Goal: Transaction & Acquisition: Book appointment/travel/reservation

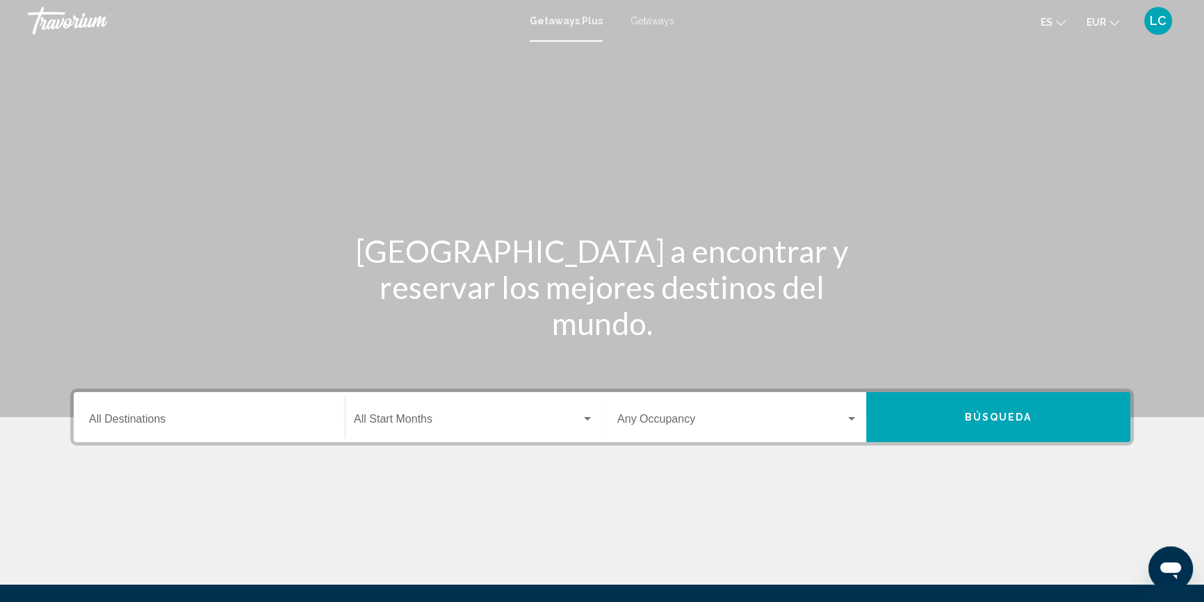
click at [243, 416] on input "Destination All Destinations" at bounding box center [209, 422] width 240 height 13
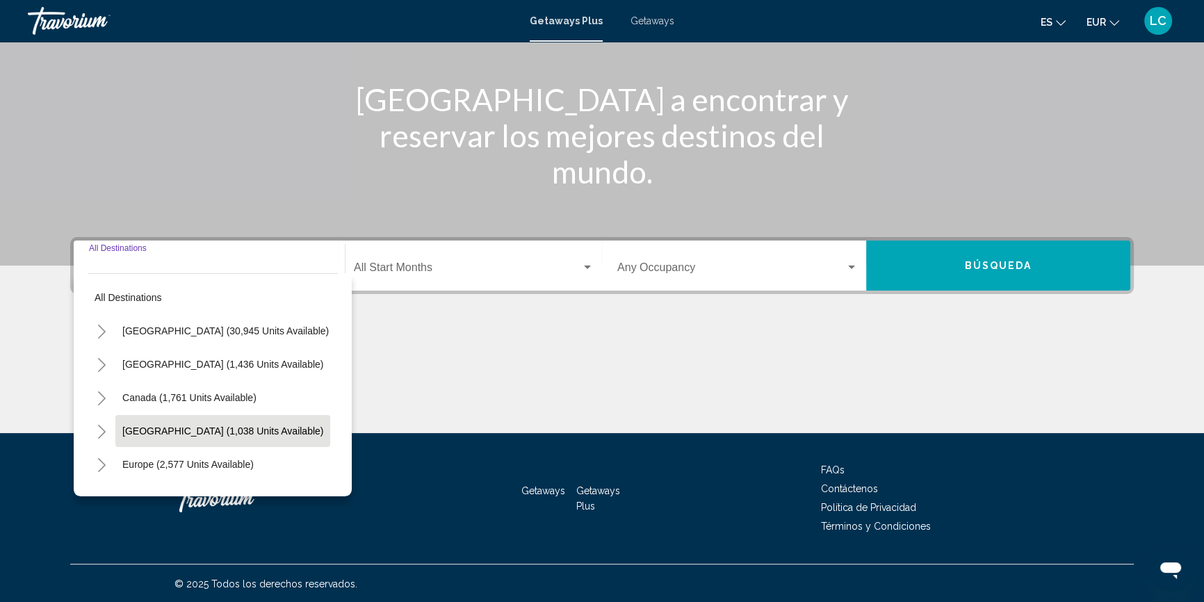
scroll to position [153, 0]
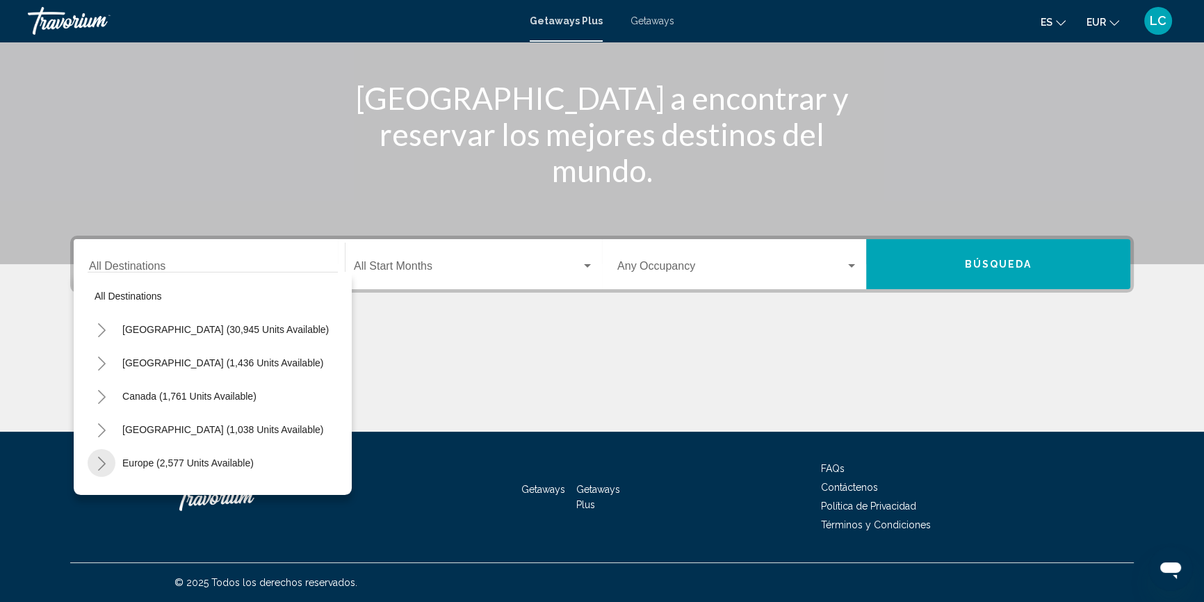
click at [99, 461] on icon "Toggle Europe (2,577 units available)" at bounding box center [102, 464] width 10 height 14
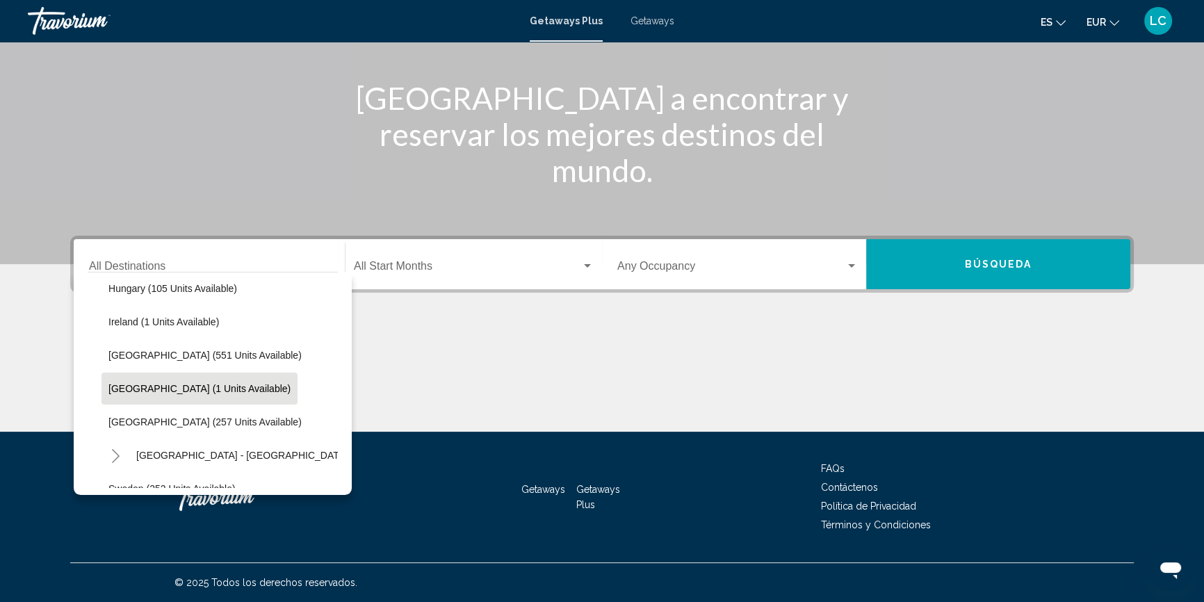
scroll to position [442, 0]
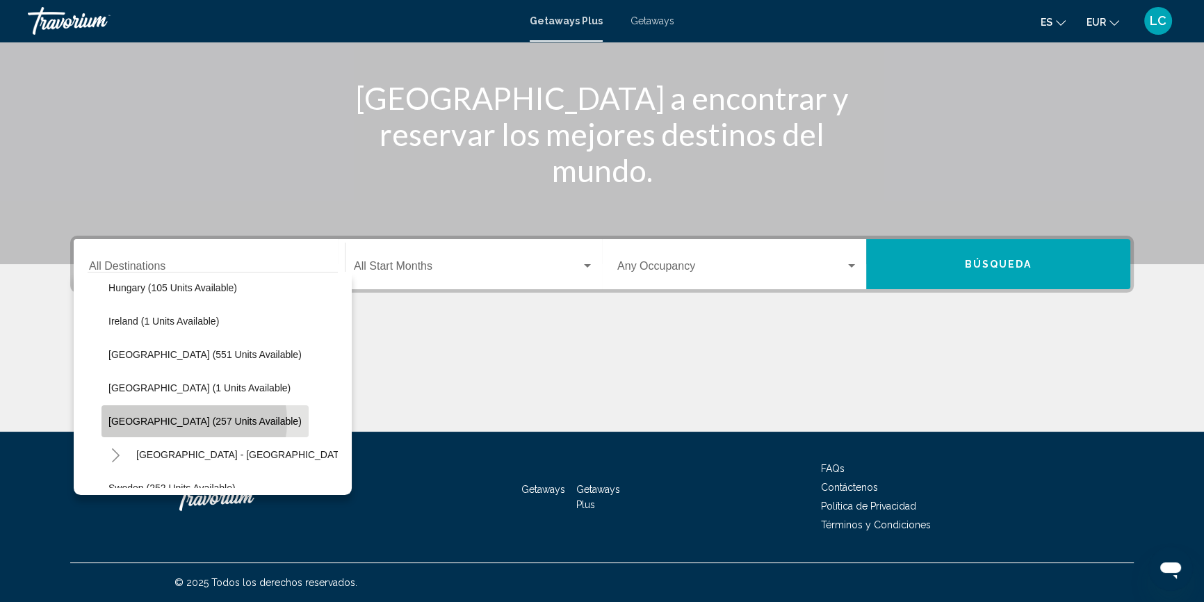
click at [193, 420] on span "[GEOGRAPHIC_DATA] (257 units available)" at bounding box center [204, 421] width 193 height 11
type input "**********"
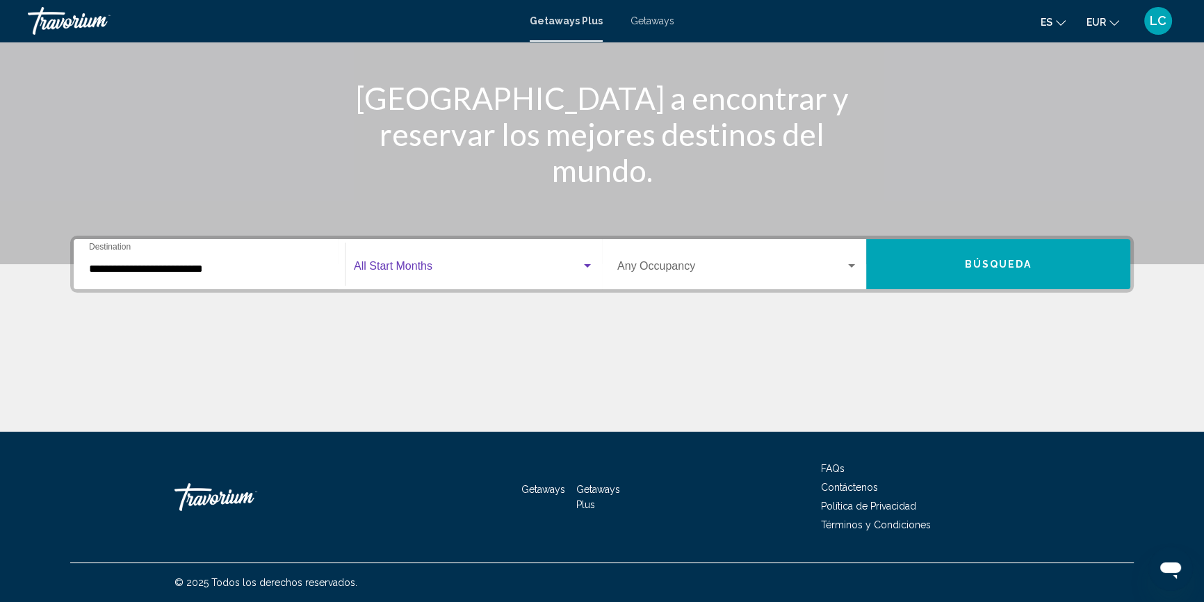
click at [478, 269] on span "Search widget" at bounding box center [467, 269] width 227 height 13
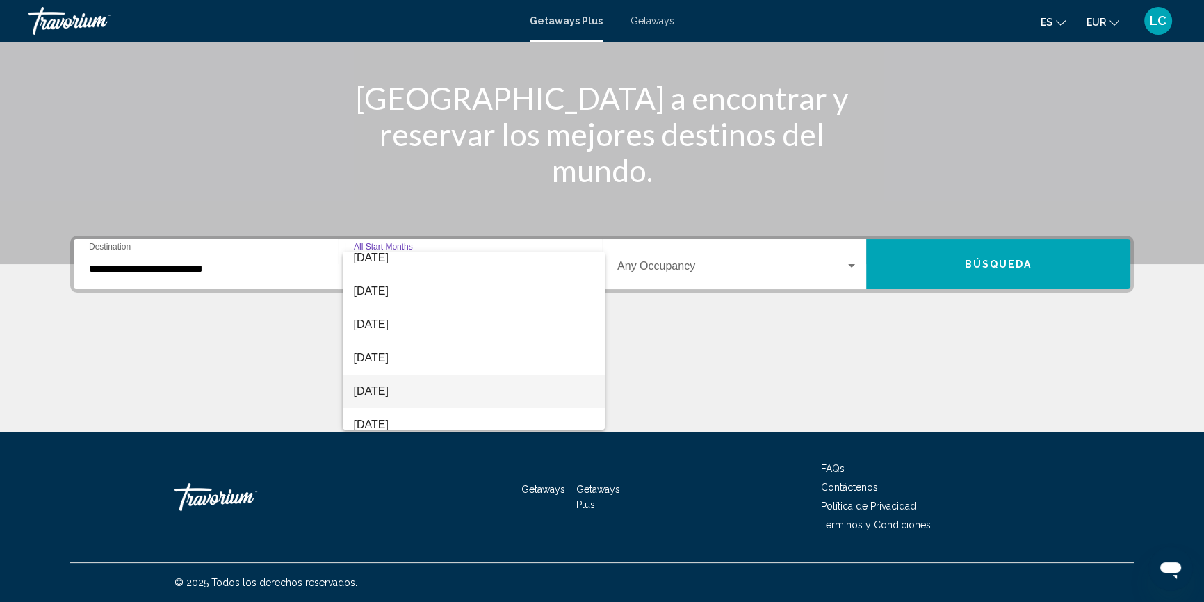
scroll to position [63, 0]
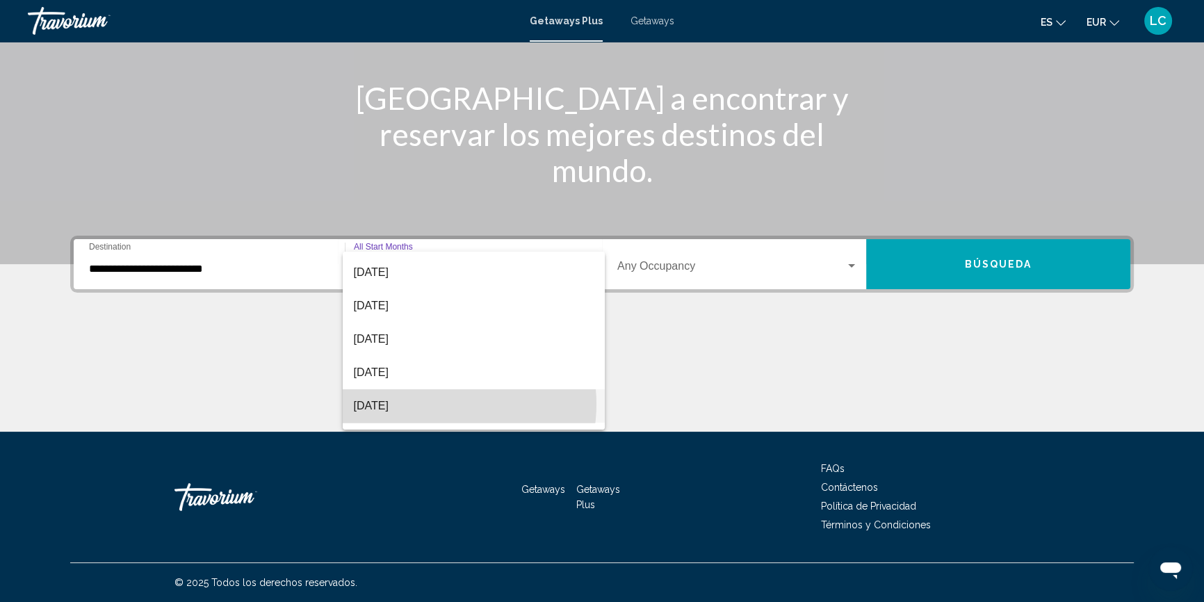
click at [438, 403] on span "[DATE]" at bounding box center [474, 405] width 240 height 33
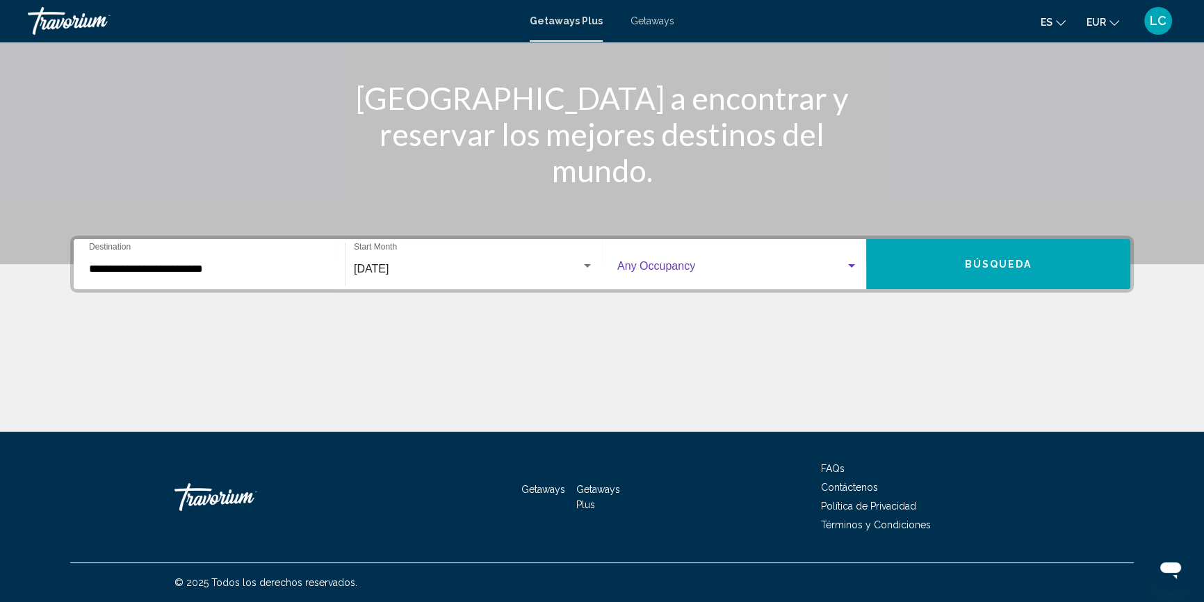
click at [693, 268] on span "Search widget" at bounding box center [731, 269] width 228 height 13
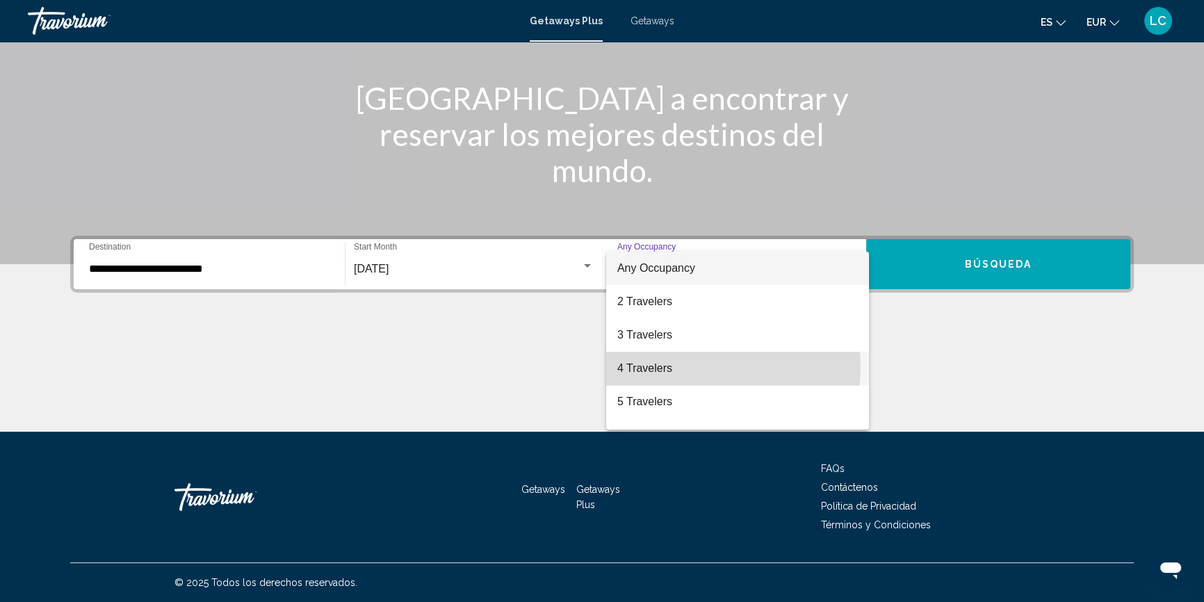
click at [693, 366] on span "4 Travelers" at bounding box center [737, 368] width 240 height 33
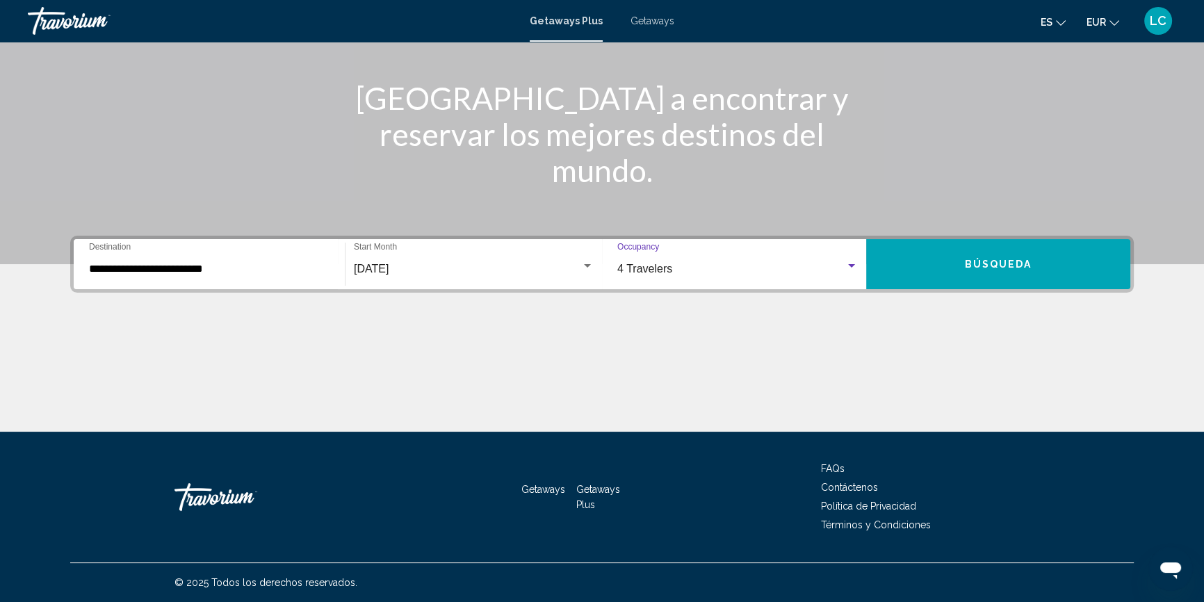
click at [985, 263] on span "Búsqueda" at bounding box center [997, 264] width 67 height 11
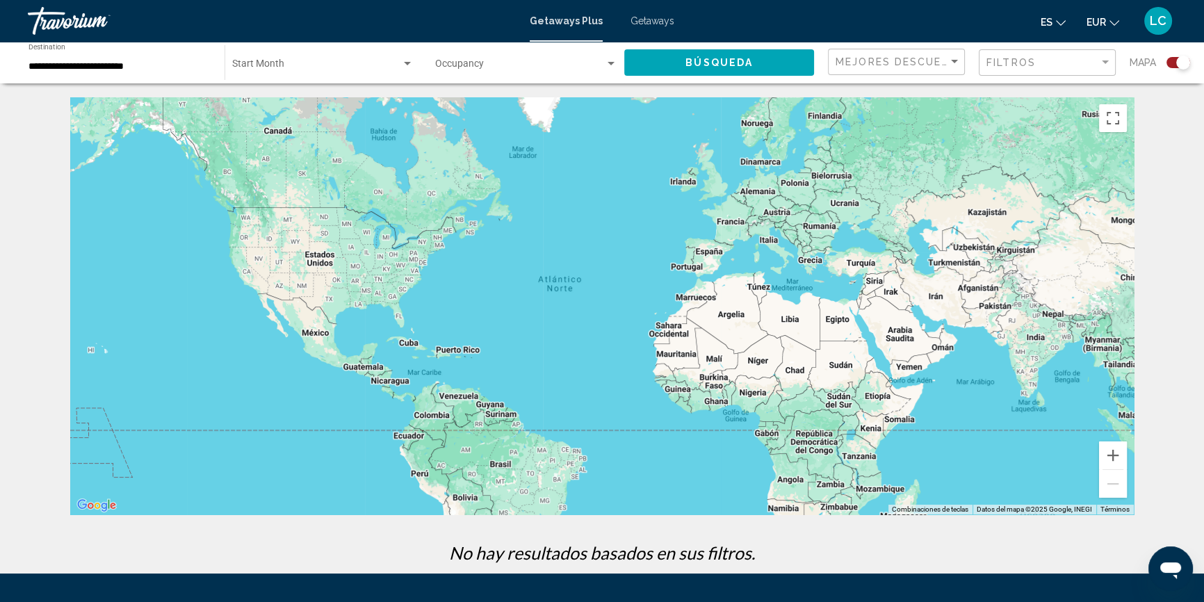
click at [646, 19] on span "Getaways" at bounding box center [652, 20] width 44 height 11
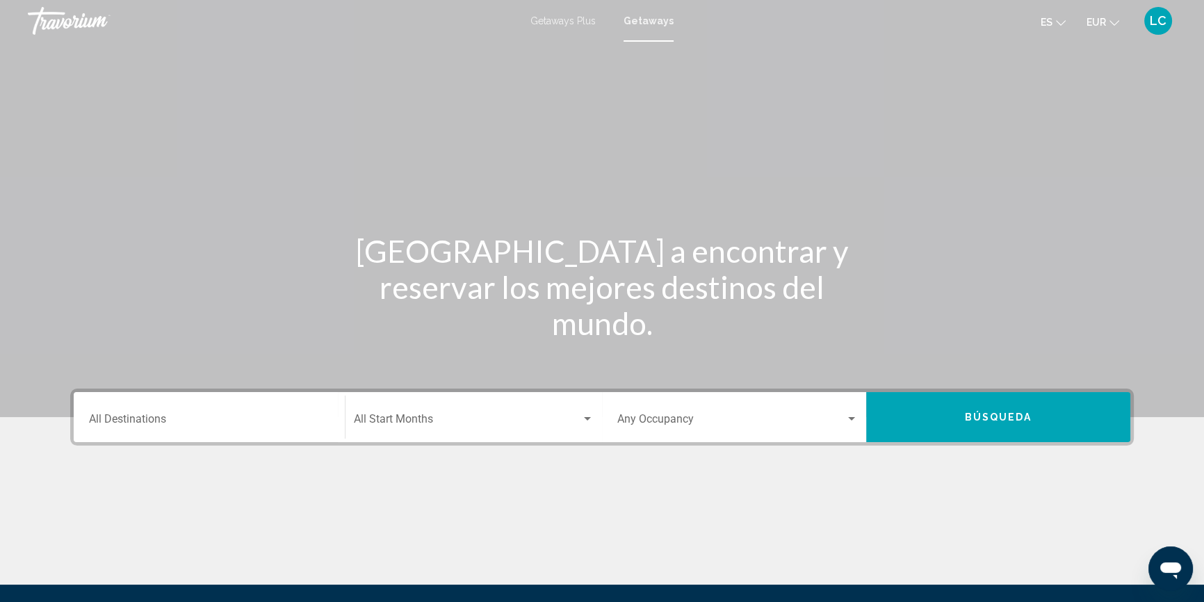
click at [191, 410] on div "Destination All Destinations" at bounding box center [209, 417] width 240 height 44
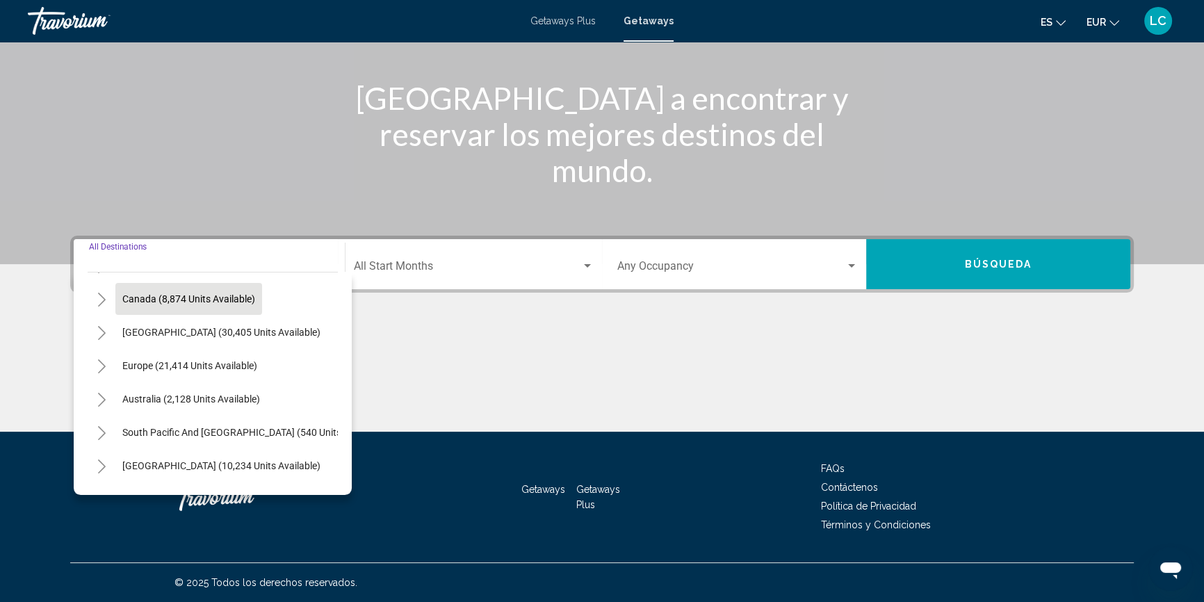
scroll to position [126, 0]
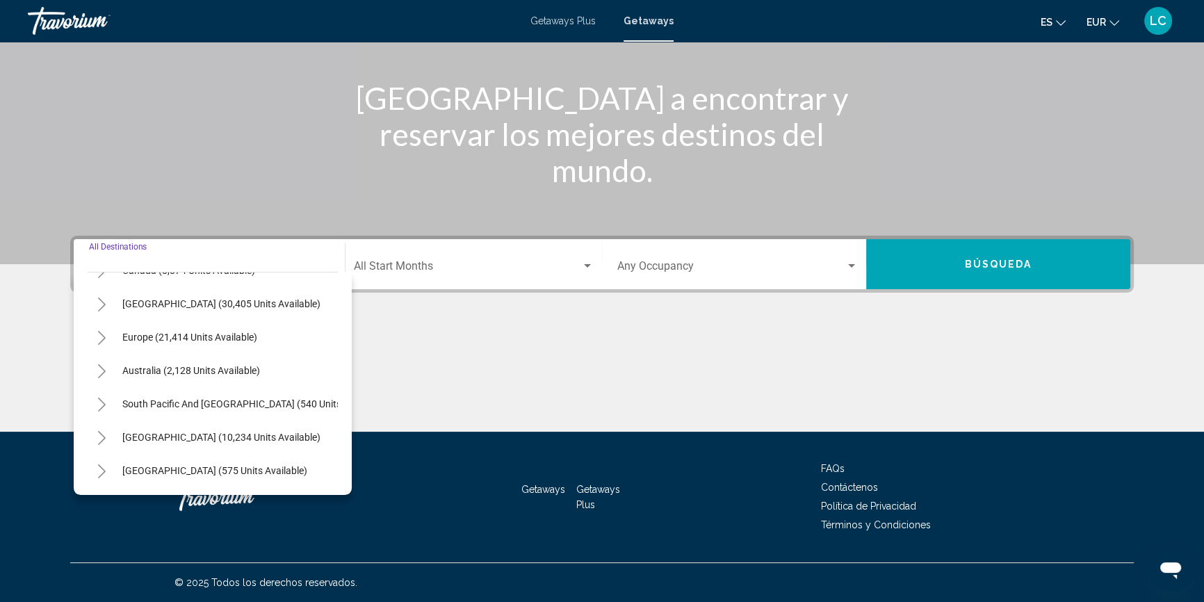
click at [104, 328] on button "Toggle Europe (21,414 units available)" at bounding box center [102, 337] width 28 height 28
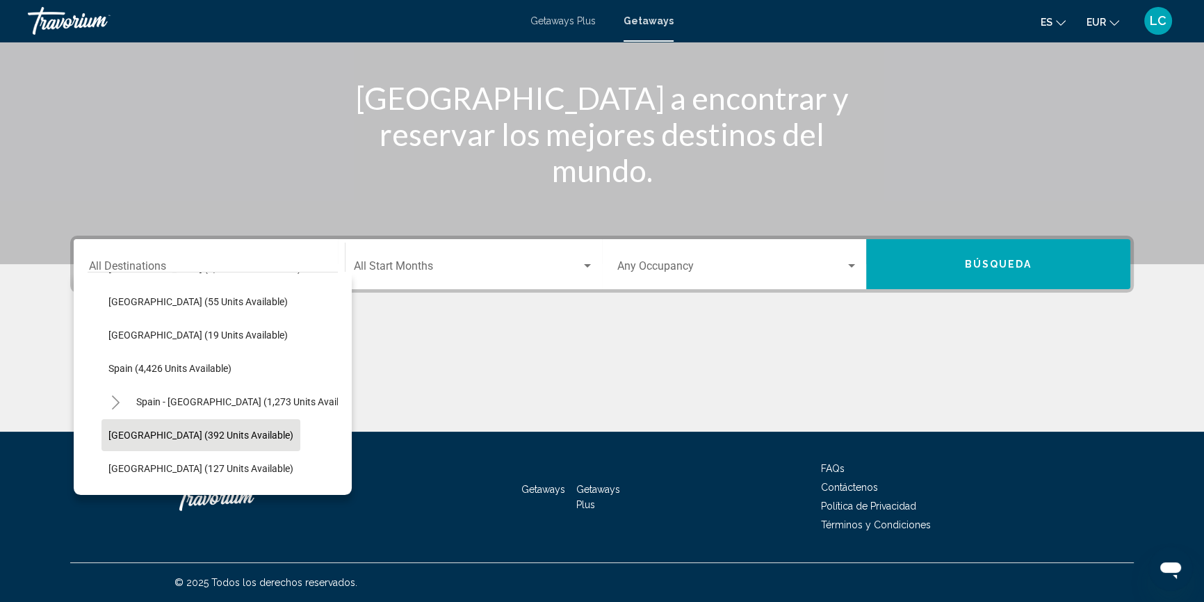
scroll to position [757, 0]
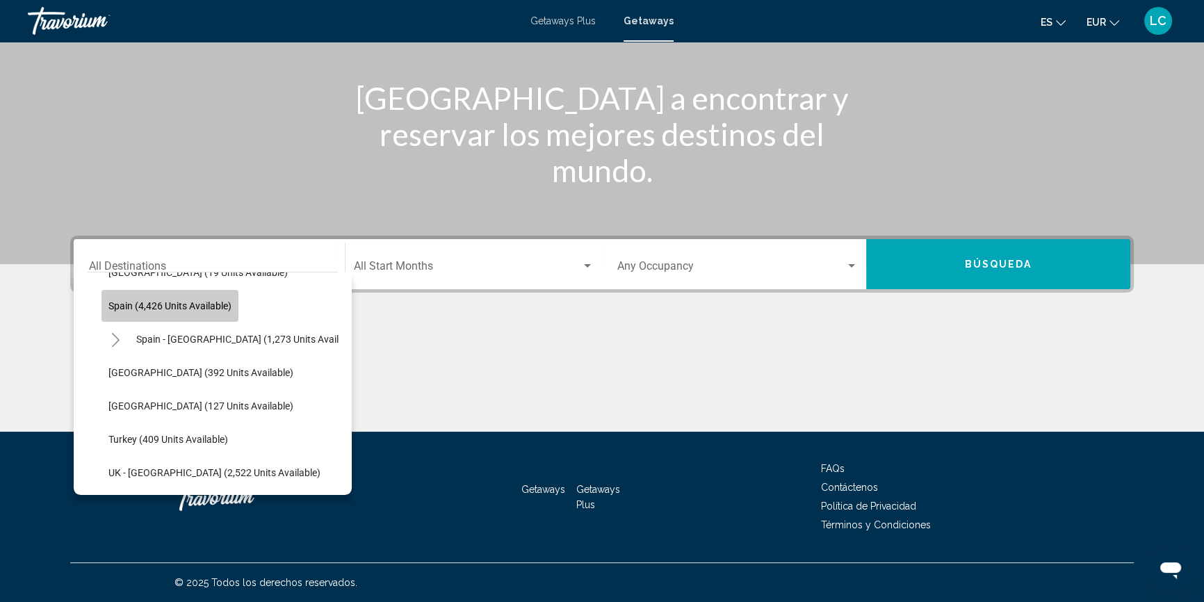
click at [218, 305] on span "Spain (4,426 units available)" at bounding box center [169, 305] width 123 height 11
type input "**********"
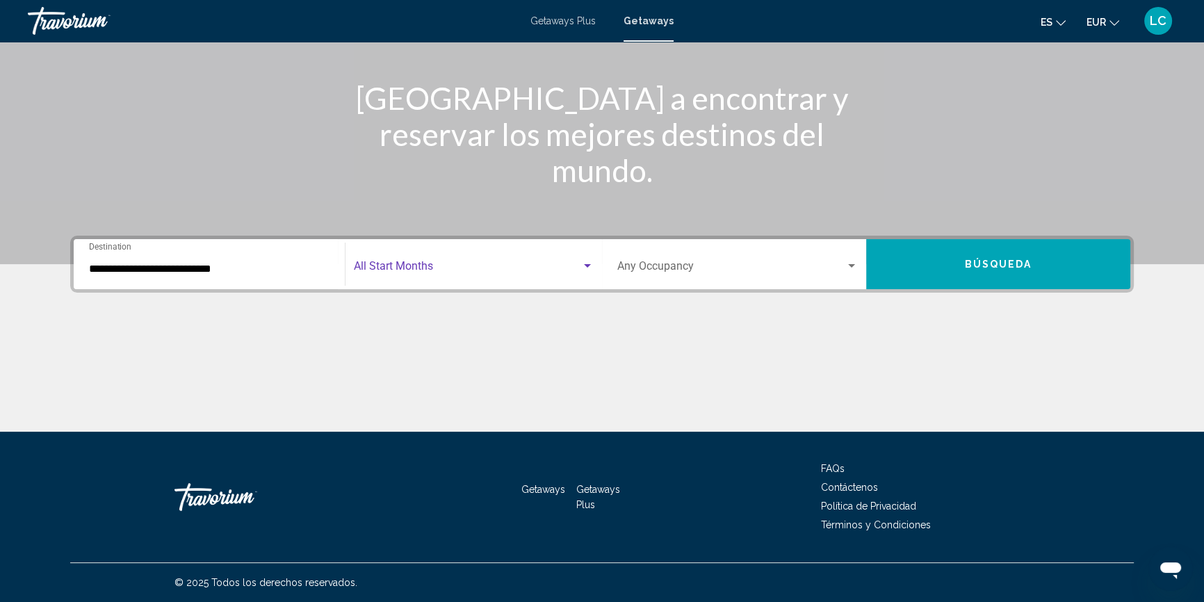
click at [472, 265] on span "Search widget" at bounding box center [467, 269] width 227 height 13
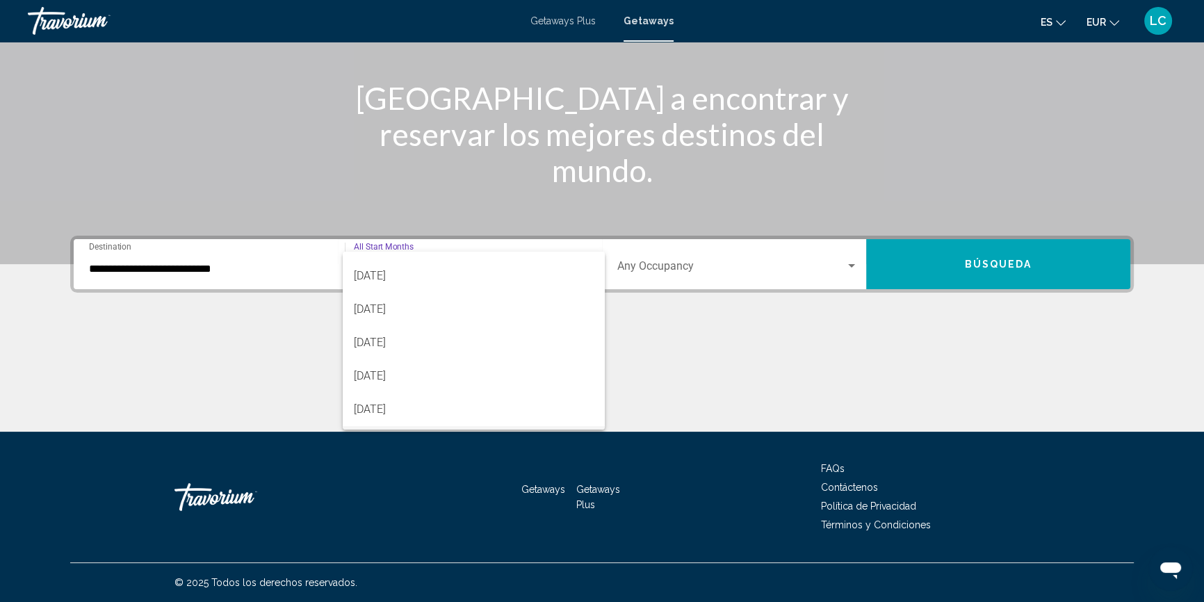
scroll to position [189, 0]
click at [432, 281] on span "[DATE]" at bounding box center [474, 279] width 240 height 33
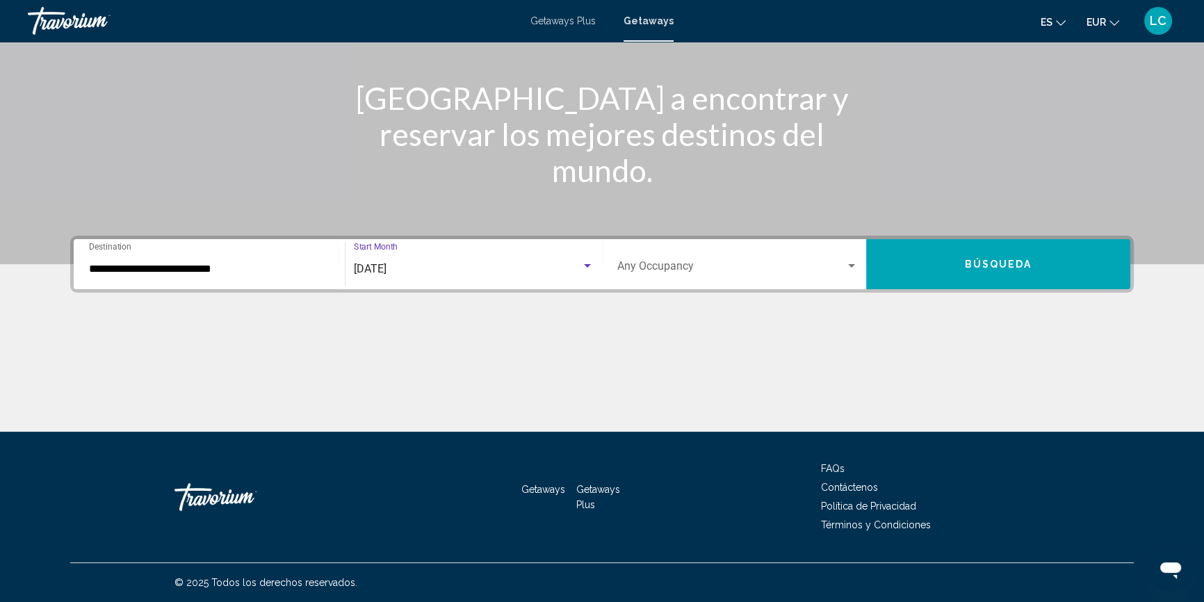
click at [674, 268] on span "Search widget" at bounding box center [731, 269] width 228 height 13
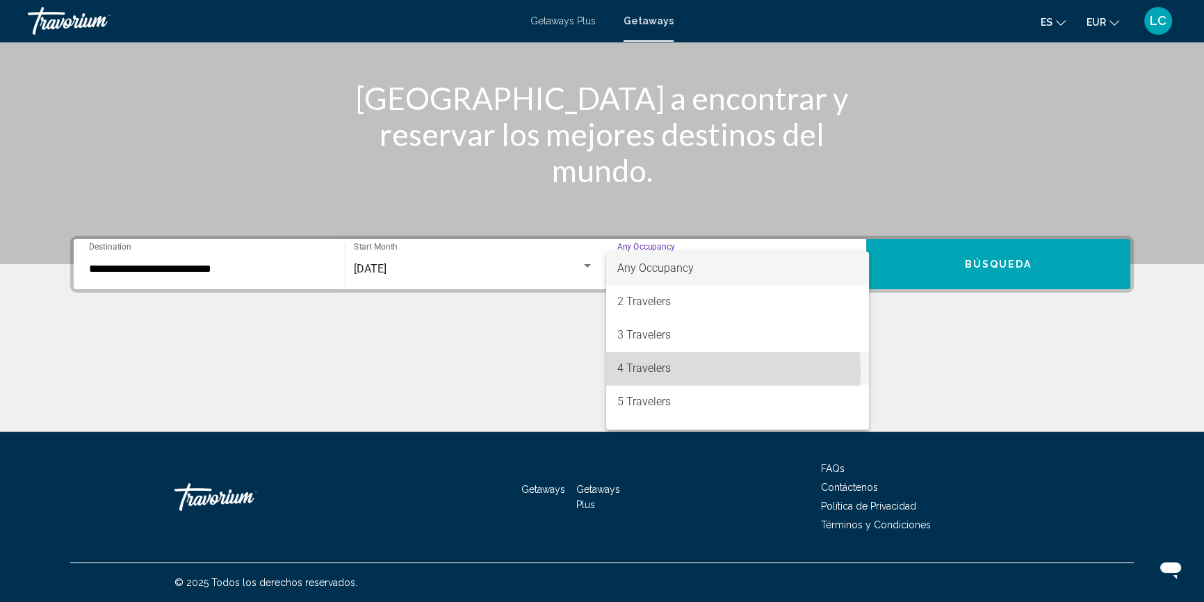
click at [682, 372] on span "4 Travelers" at bounding box center [737, 368] width 240 height 33
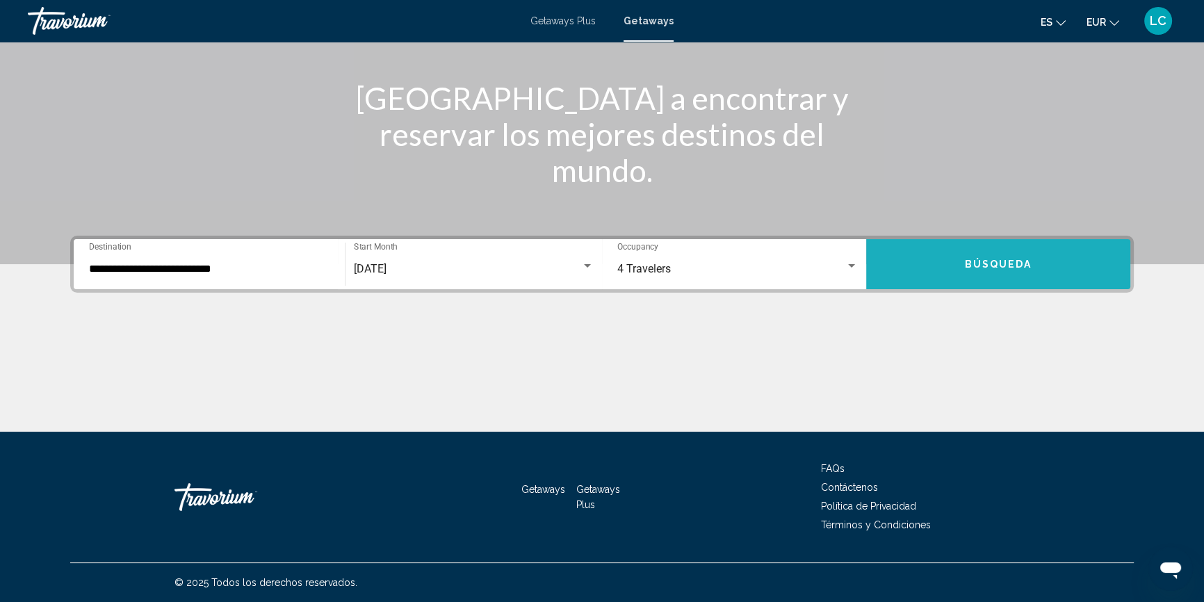
click at [990, 266] on span "Búsqueda" at bounding box center [997, 264] width 67 height 11
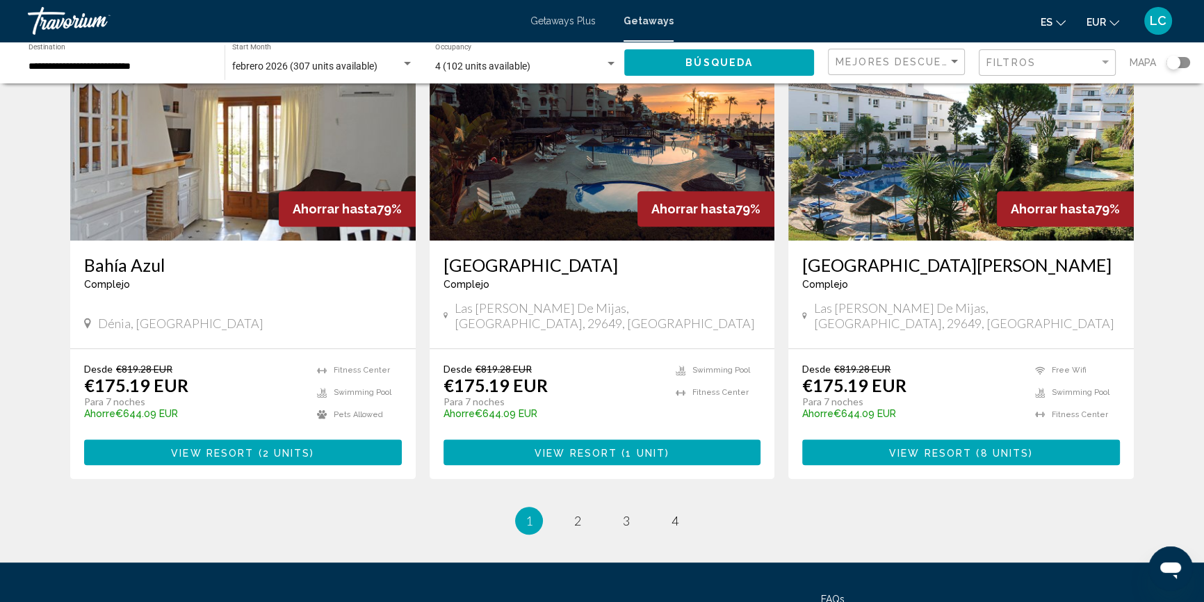
scroll to position [1579, 0]
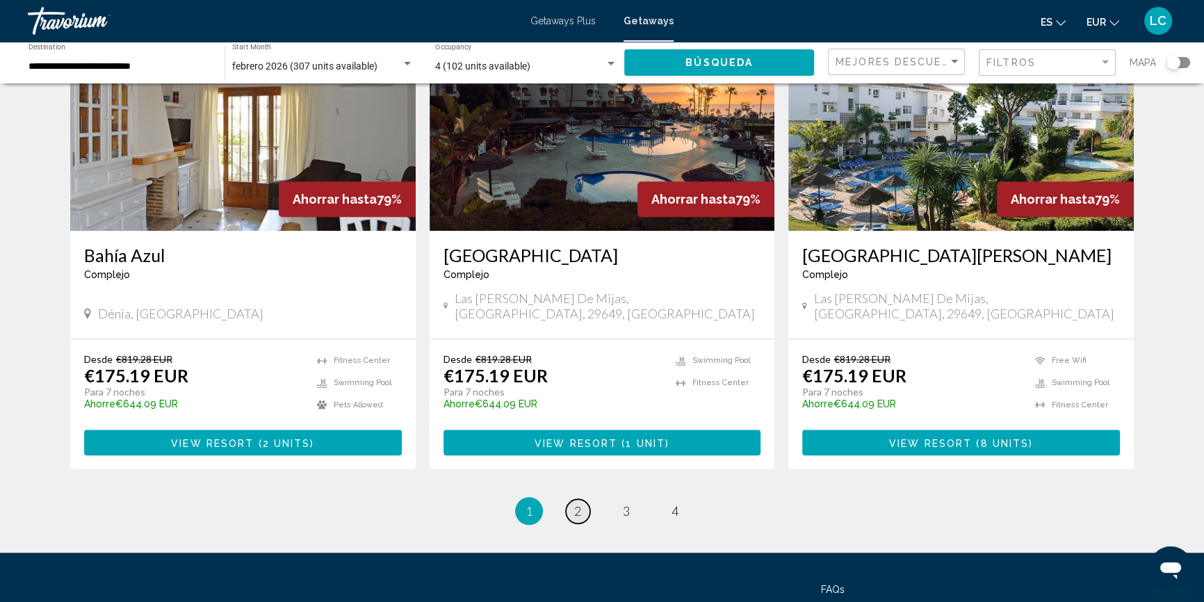
click at [579, 503] on span "2" at bounding box center [577, 510] width 7 height 15
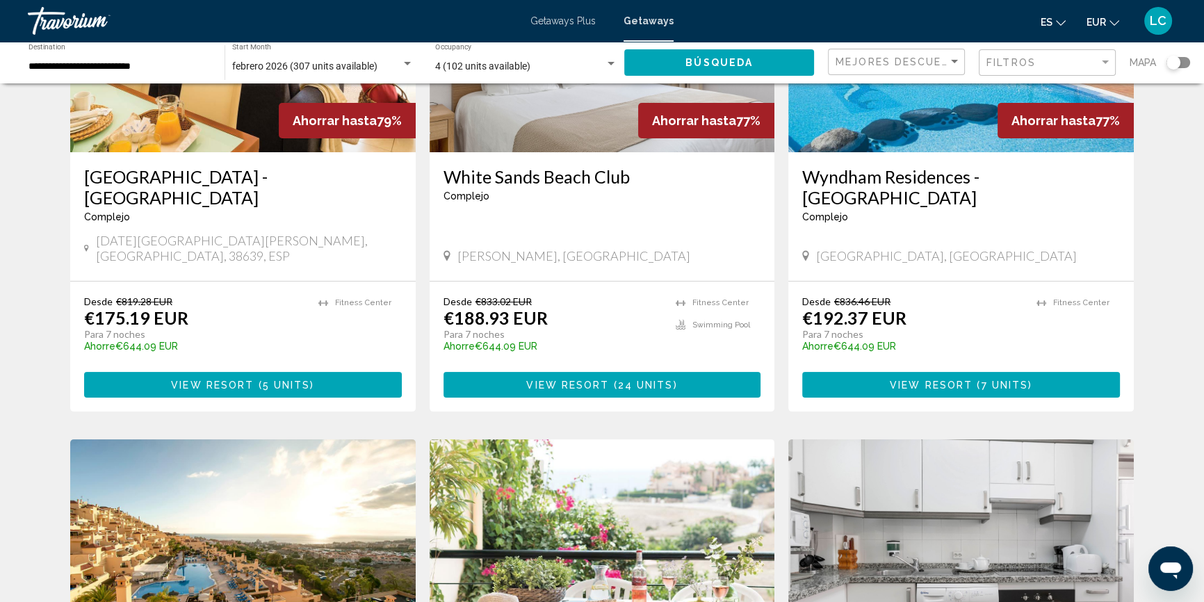
scroll to position [189, 0]
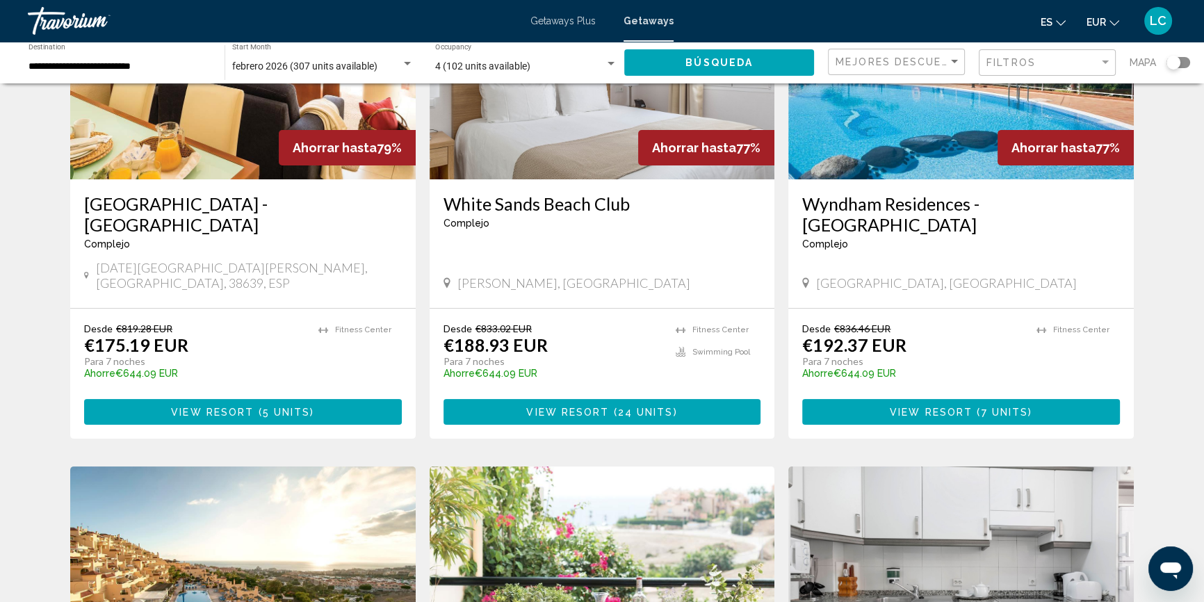
click at [907, 407] on span "View Resort" at bounding box center [930, 412] width 83 height 11
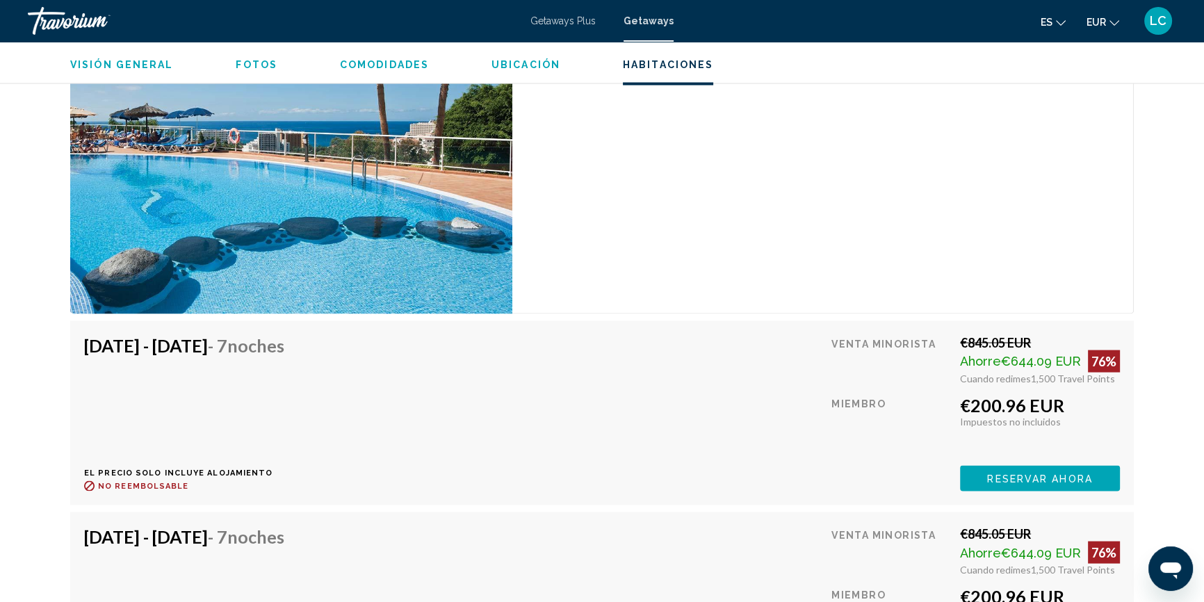
scroll to position [3474, 0]
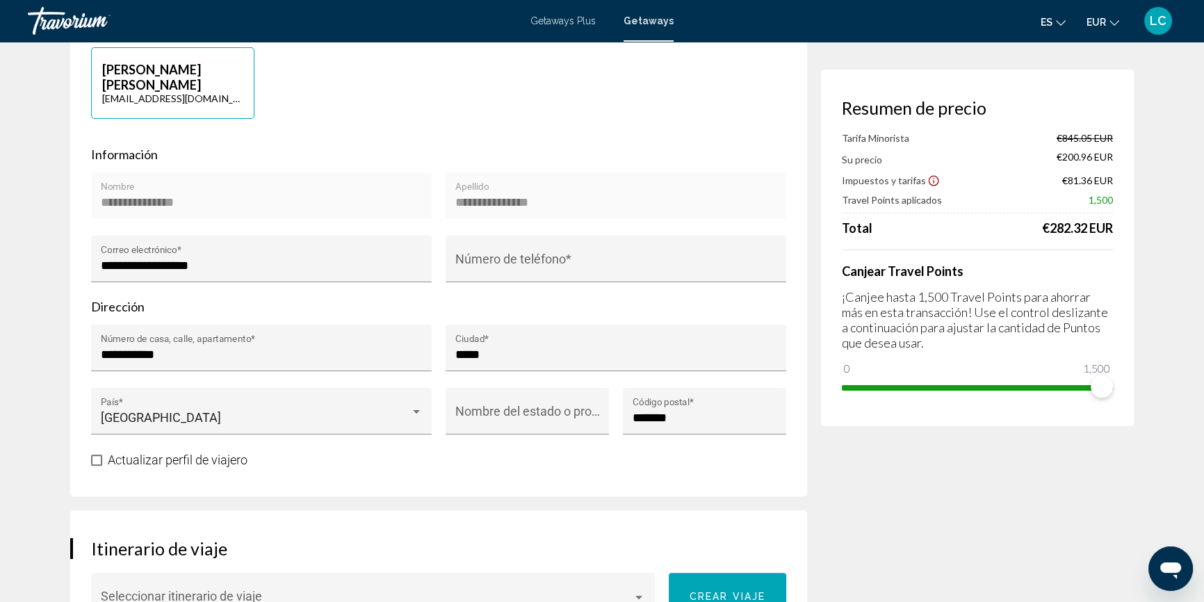
scroll to position [379, 0]
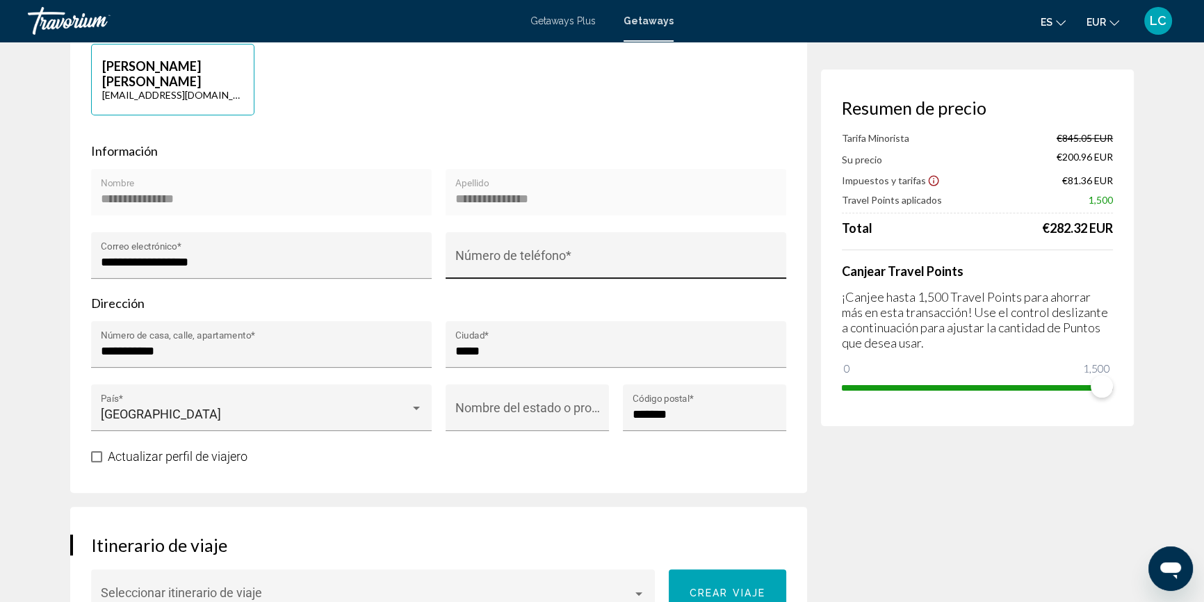
click at [624, 255] on input "Número de teléfono *" at bounding box center [616, 262] width 322 height 14
type input "**********"
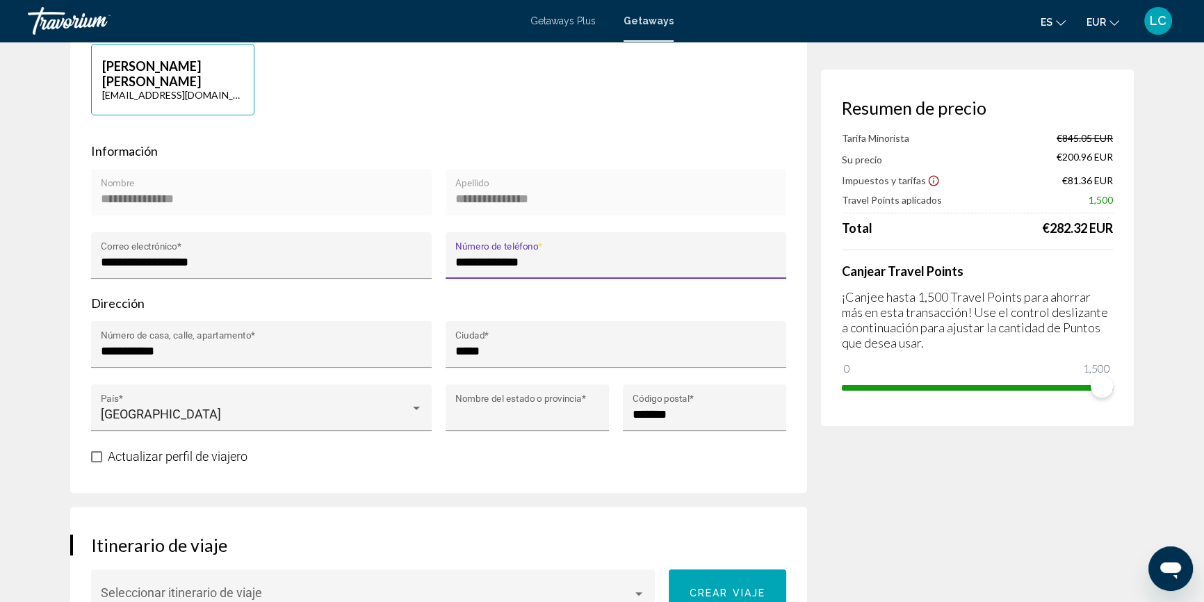
type input "*****"
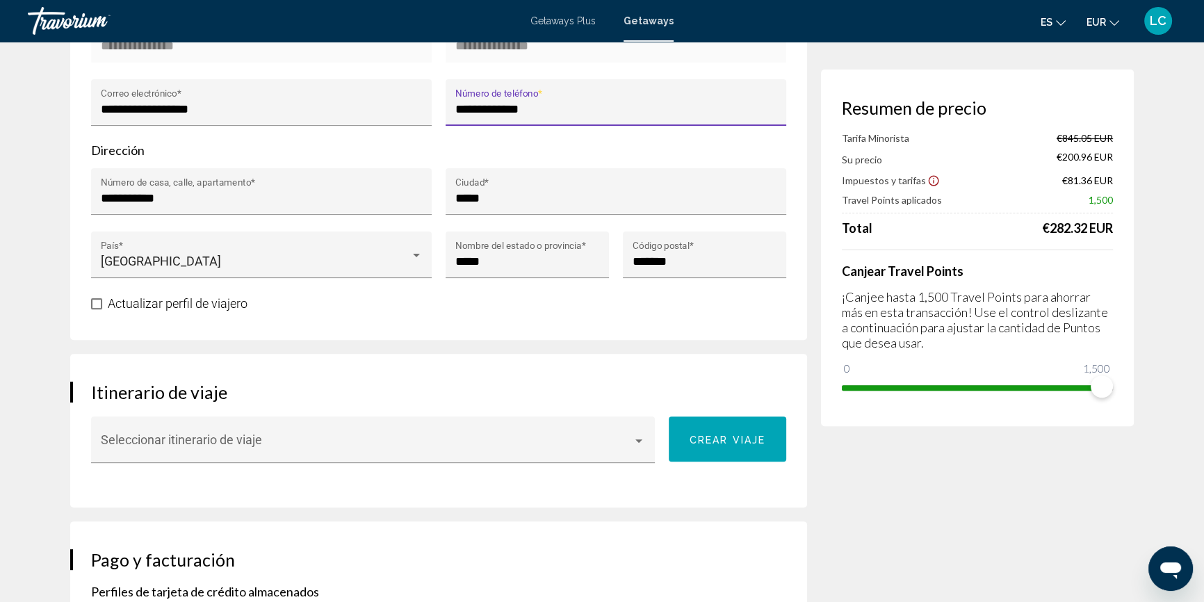
scroll to position [568, 0]
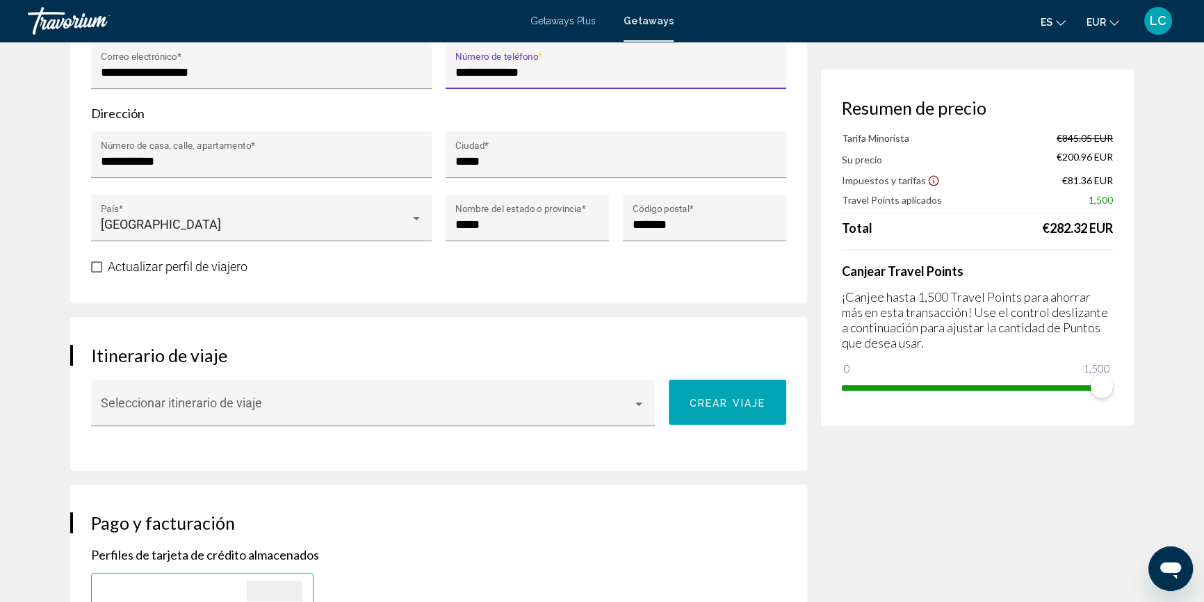
click at [99, 261] on span "Main content" at bounding box center [96, 266] width 11 height 11
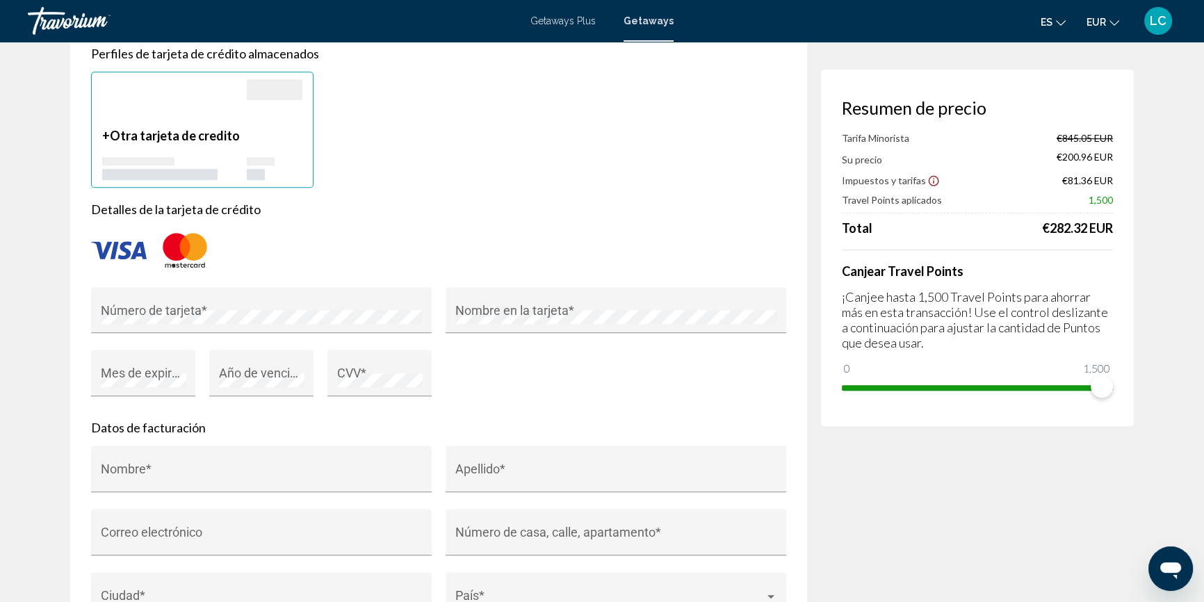
scroll to position [1074, 0]
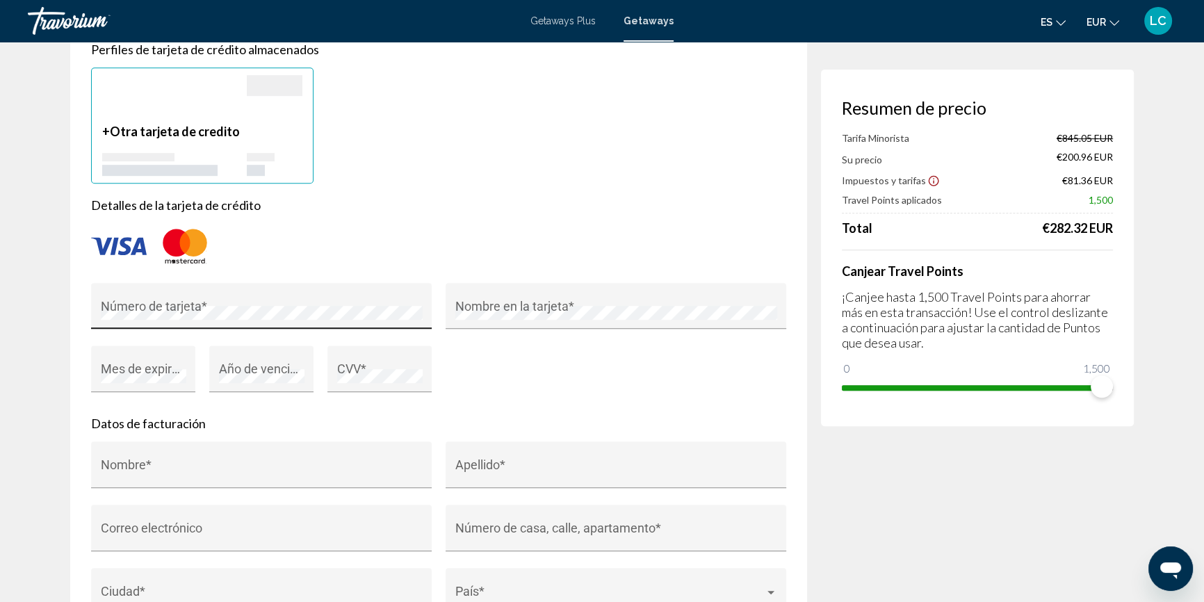
click at [215, 292] on div "Número de tarjeta *" at bounding box center [262, 310] width 322 height 37
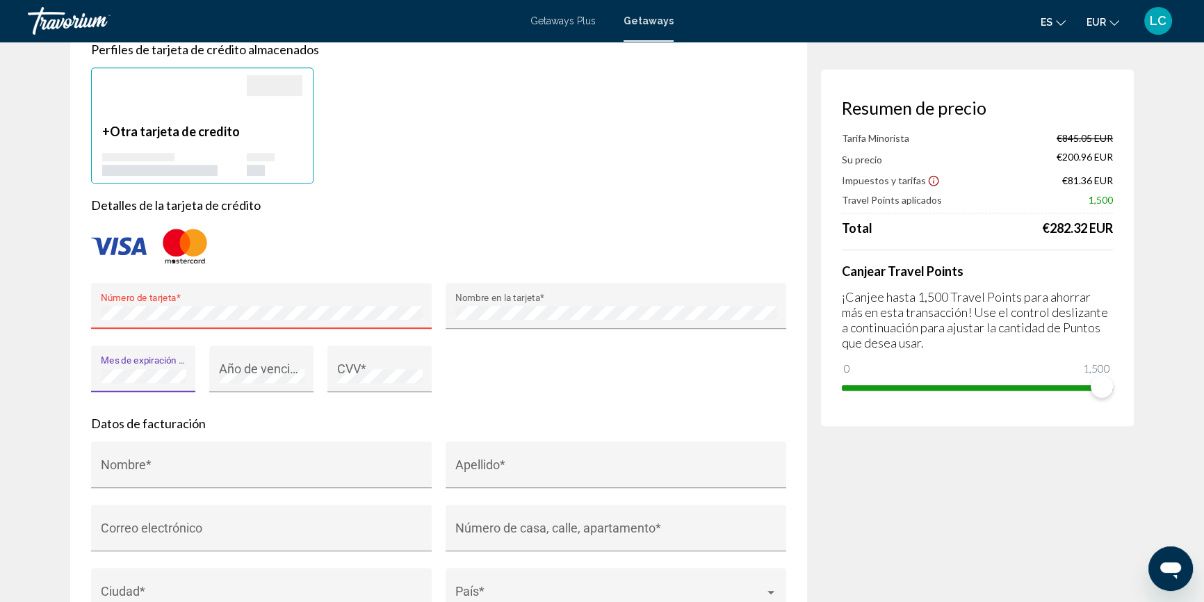
click at [120, 237] on img "Main content" at bounding box center [119, 246] width 56 height 18
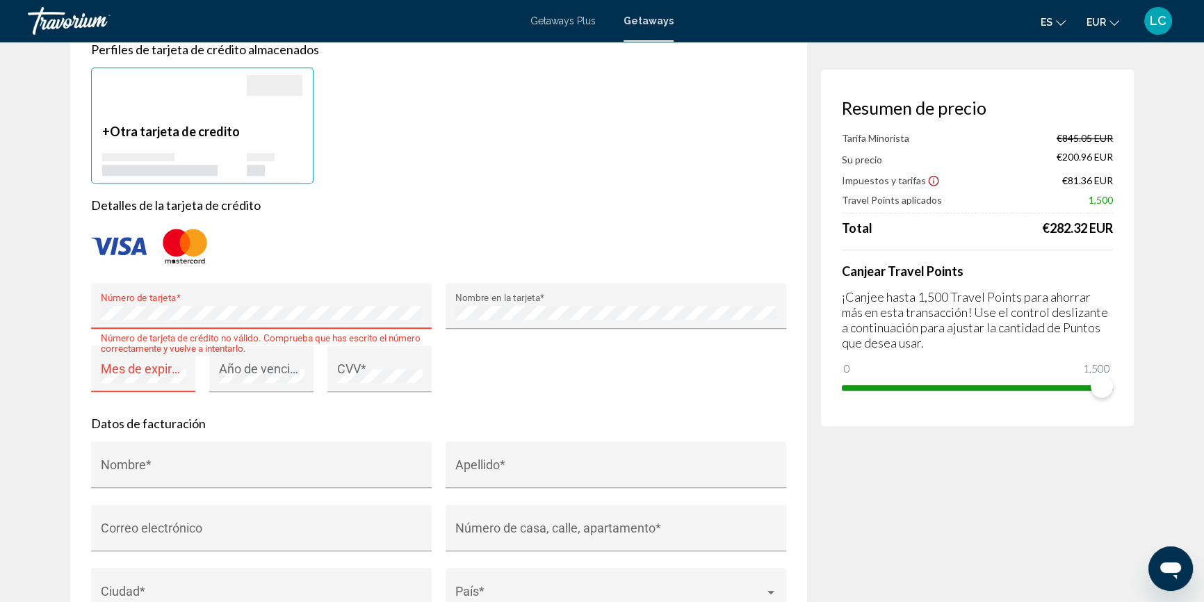
click at [25, 267] on app-week-booking "**********" at bounding box center [602, 385] width 1204 height 2834
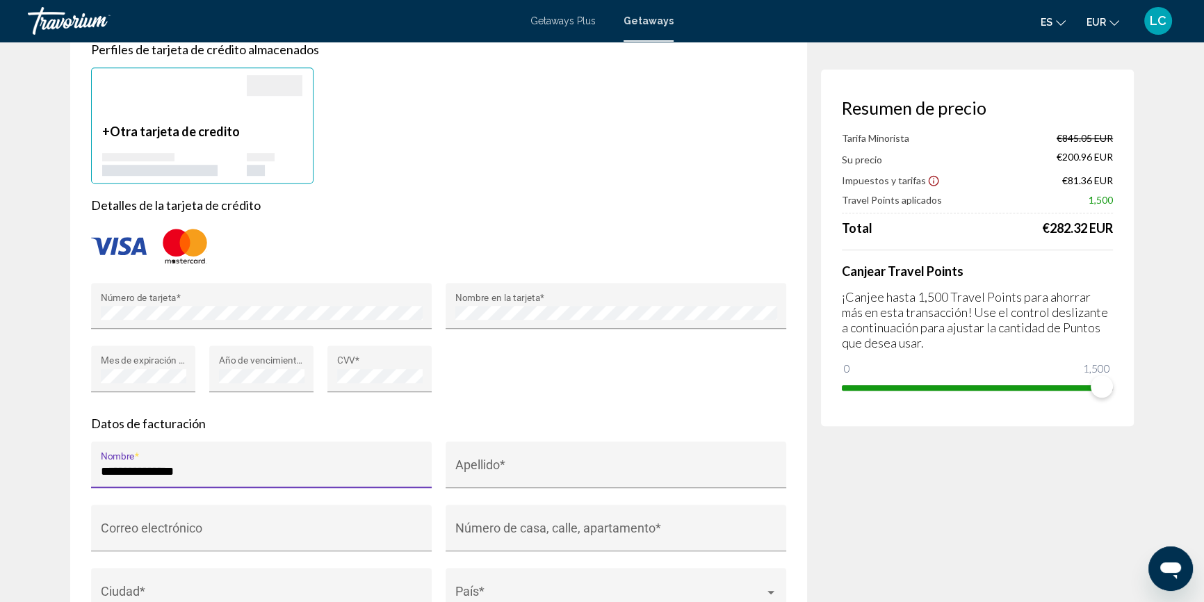
type input "**********"
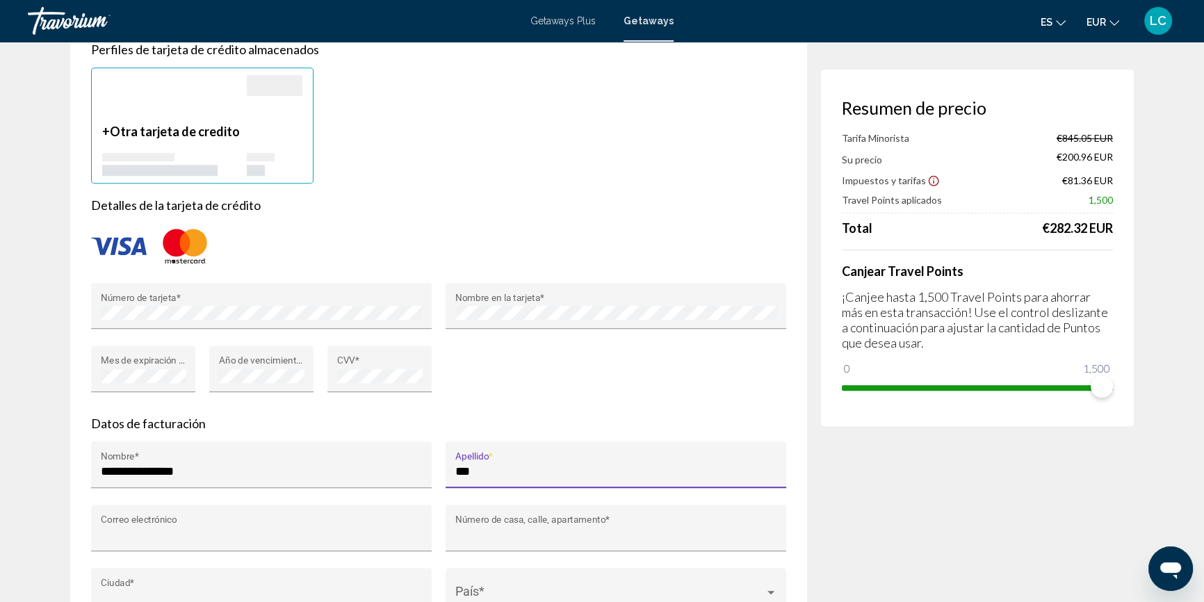
type input "**********"
type input "*****"
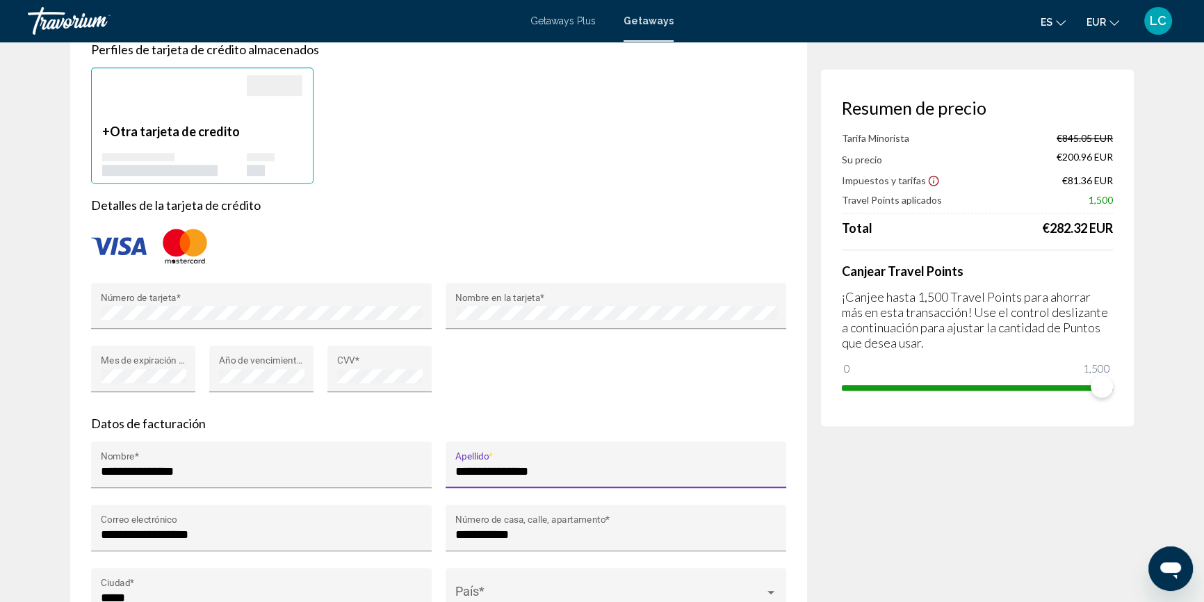
type input "*******"
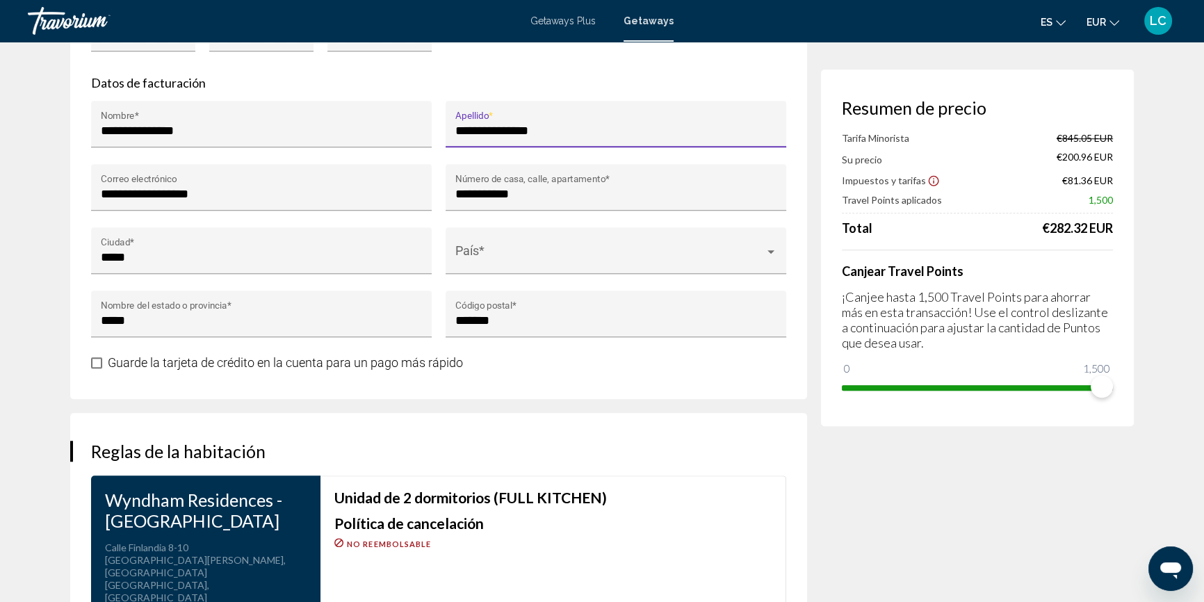
scroll to position [1390, 0]
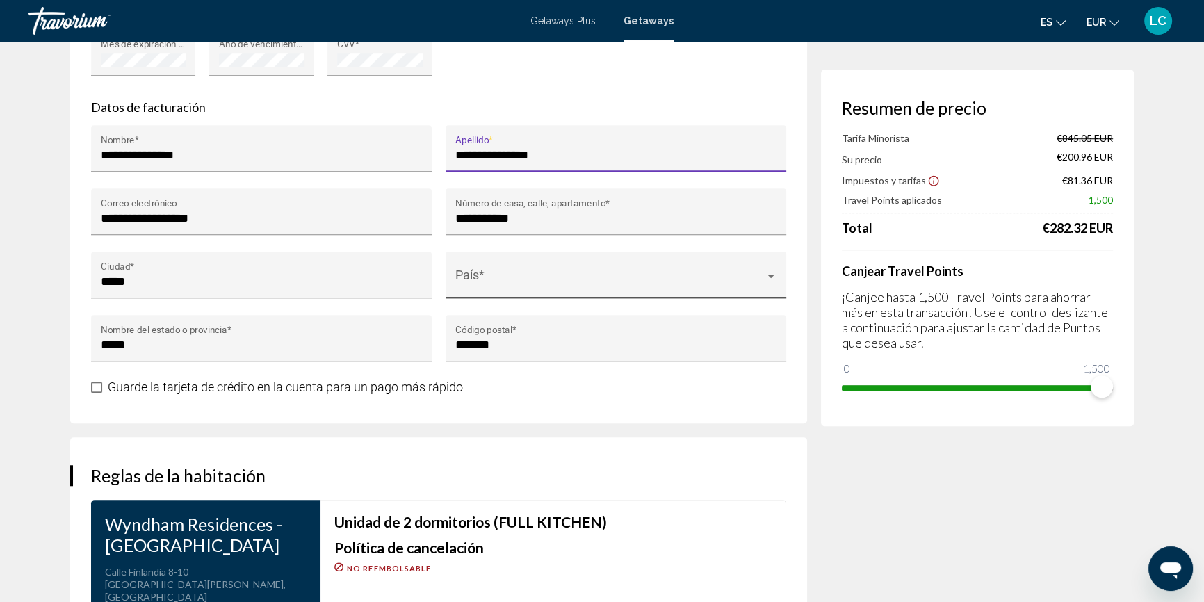
click at [750, 274] on span "Main content" at bounding box center [609, 281] width 309 height 14
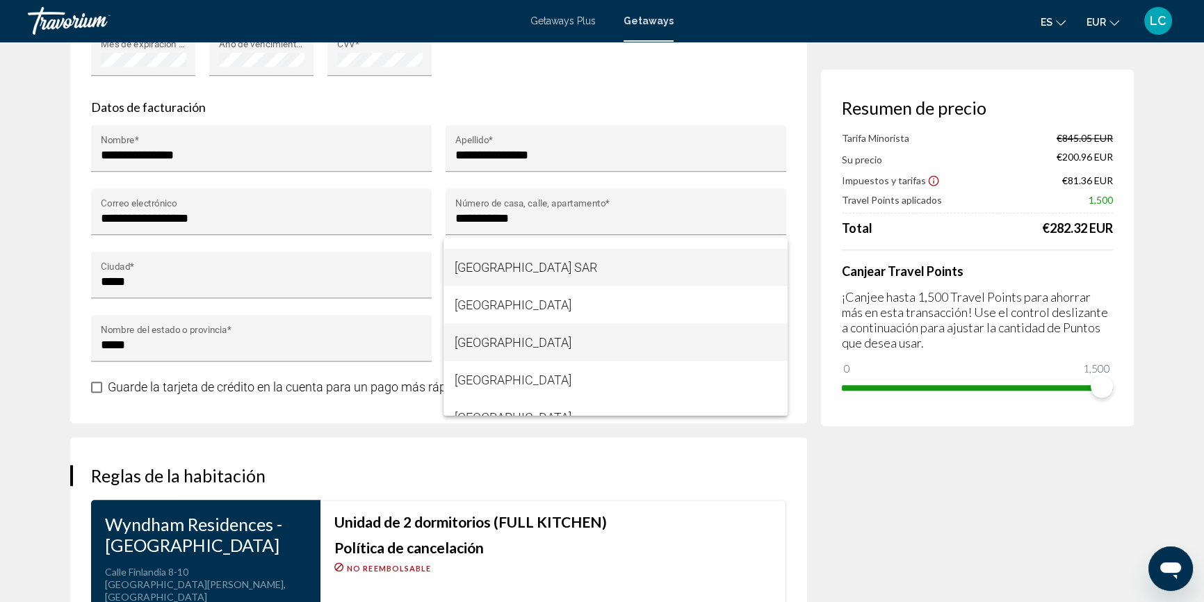
scroll to position [3877, 0]
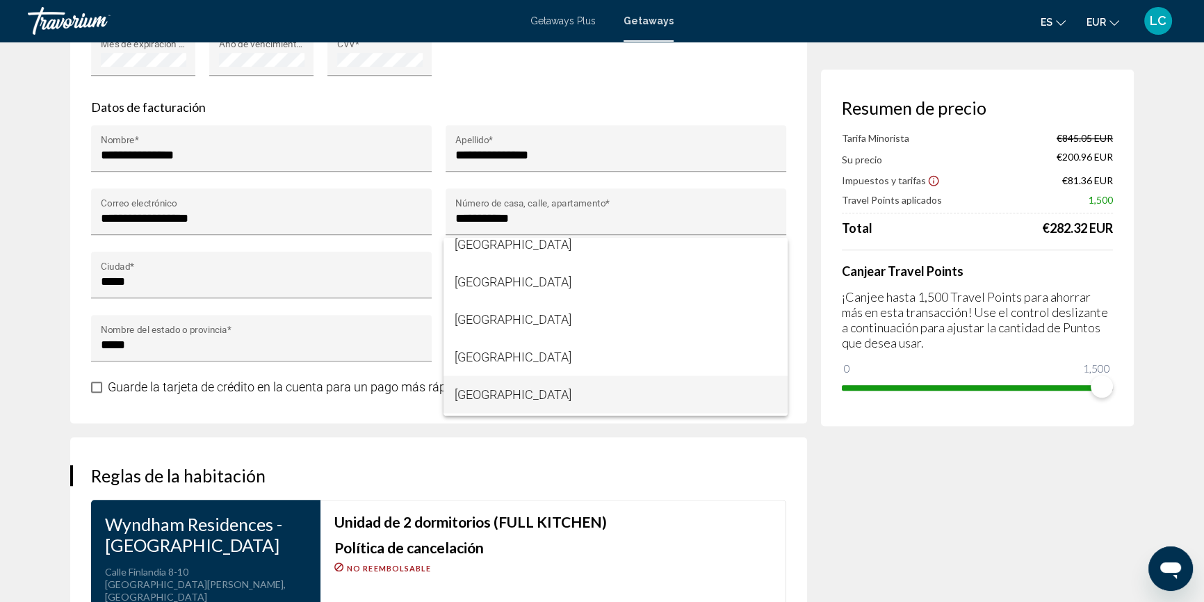
click at [630, 393] on span "[GEOGRAPHIC_DATA]" at bounding box center [615, 395] width 322 height 38
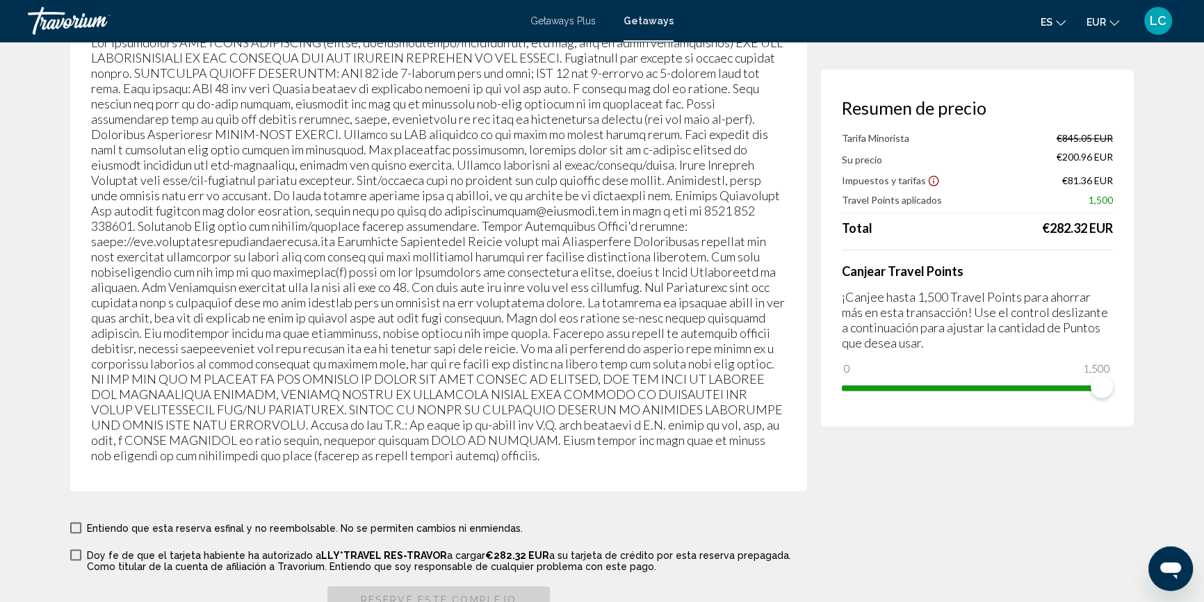
scroll to position [2274, 0]
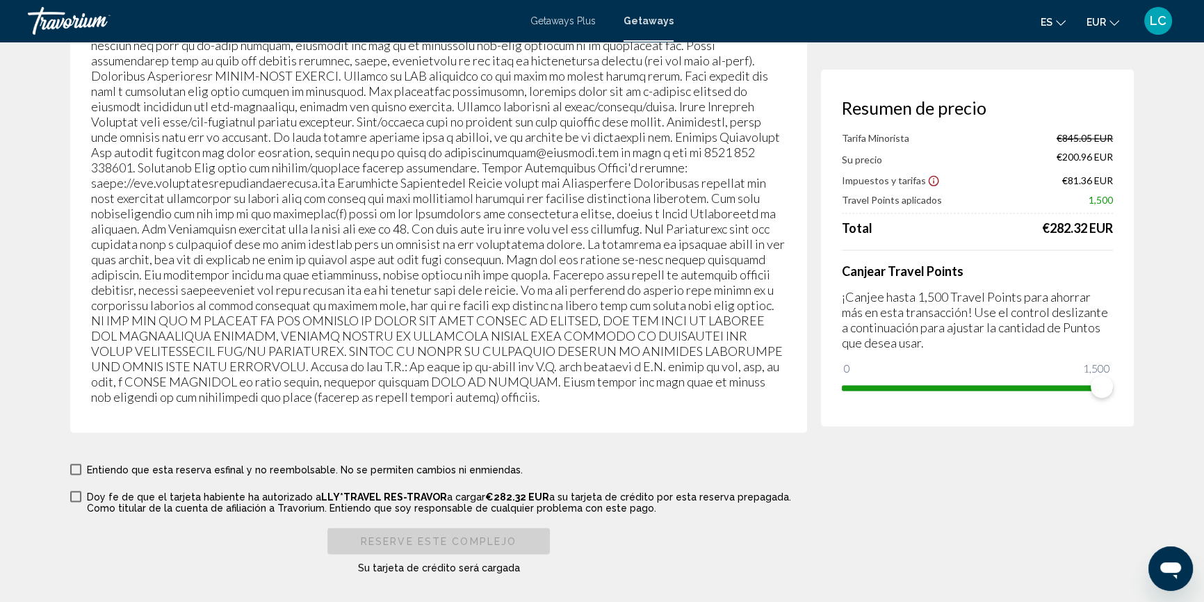
click at [80, 463] on span "Main content" at bounding box center [75, 468] width 11 height 11
click at [76, 491] on span "Main content" at bounding box center [75, 496] width 11 height 11
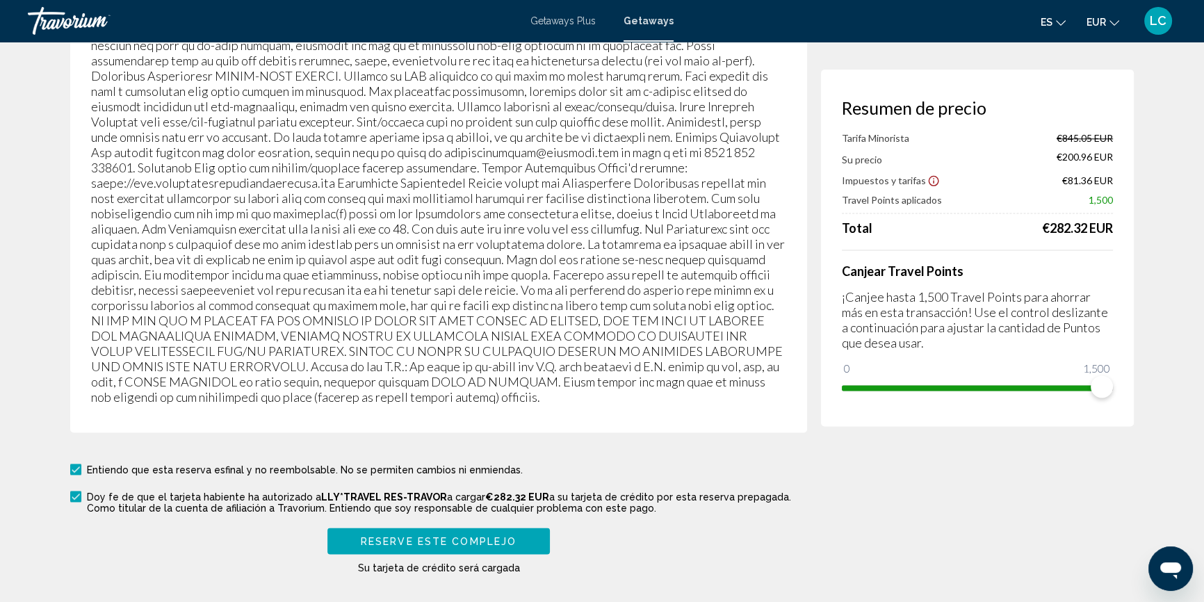
click at [361, 536] on span "Reserve este complejo" at bounding box center [439, 541] width 156 height 11
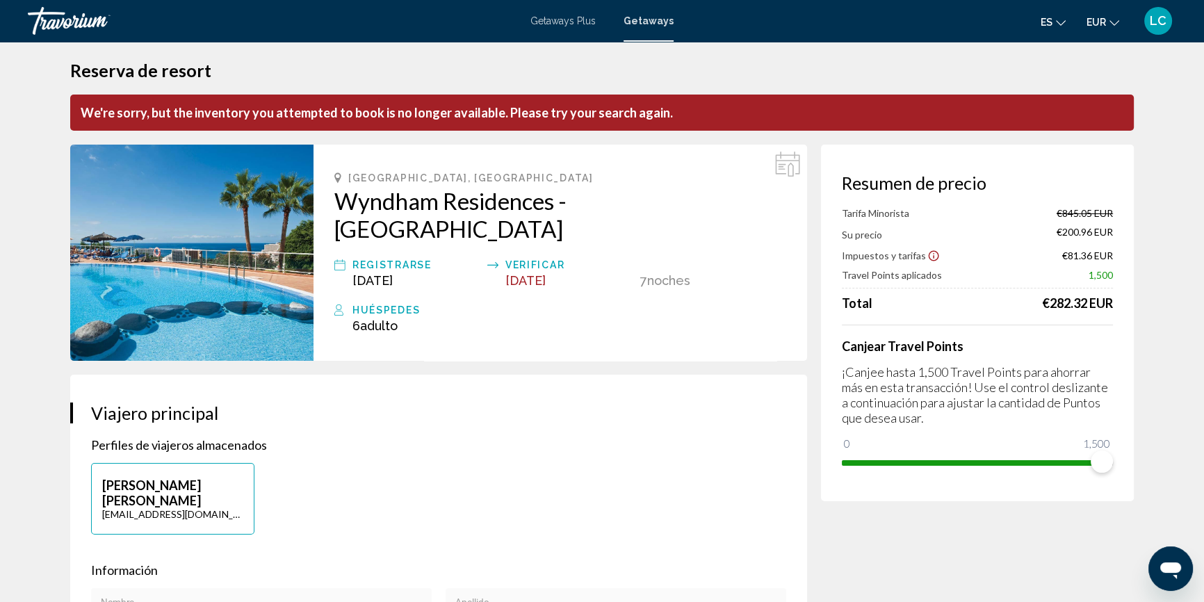
scroll to position [0, 0]
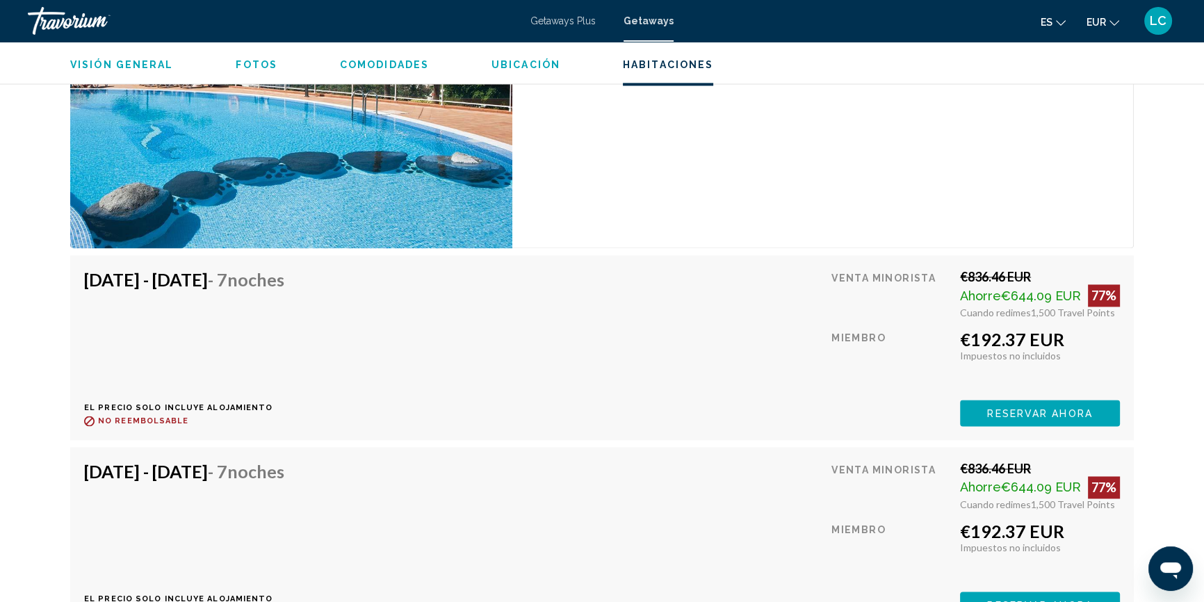
scroll to position [2527, 0]
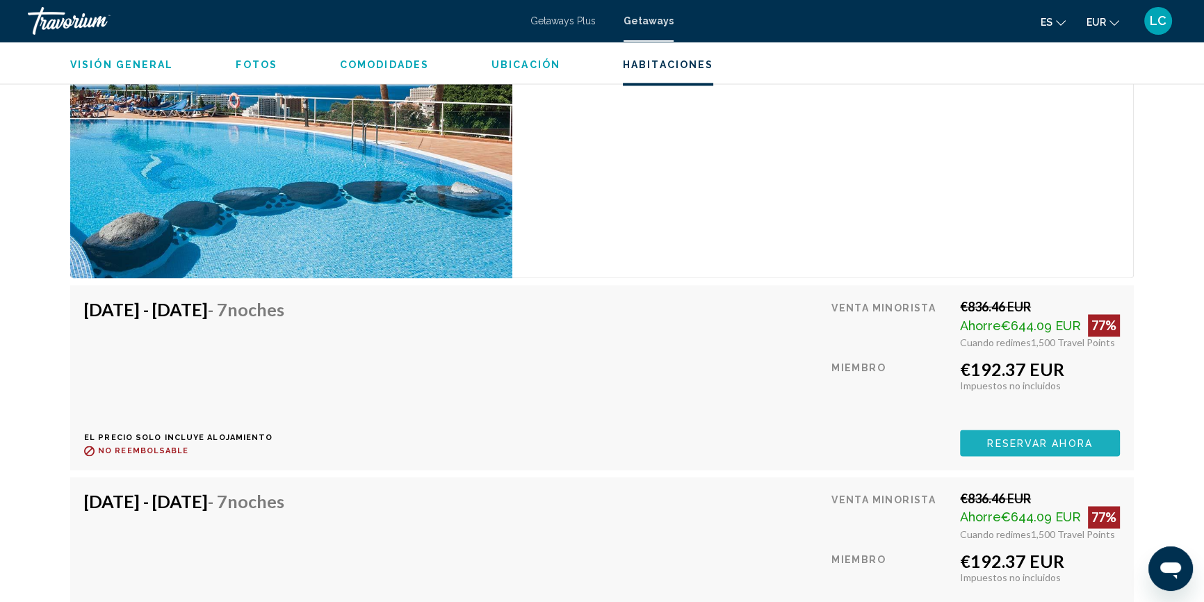
click at [999, 438] on span "Reservar ahora" at bounding box center [1039, 443] width 105 height 11
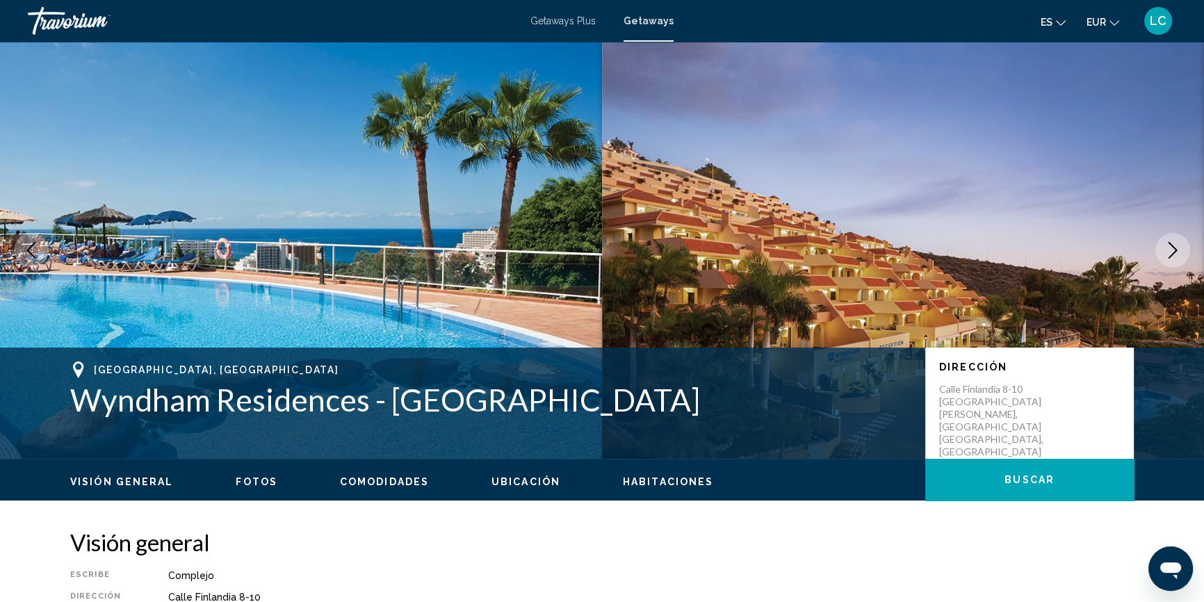
click at [1156, 18] on span "LC" at bounding box center [1157, 21] width 17 height 14
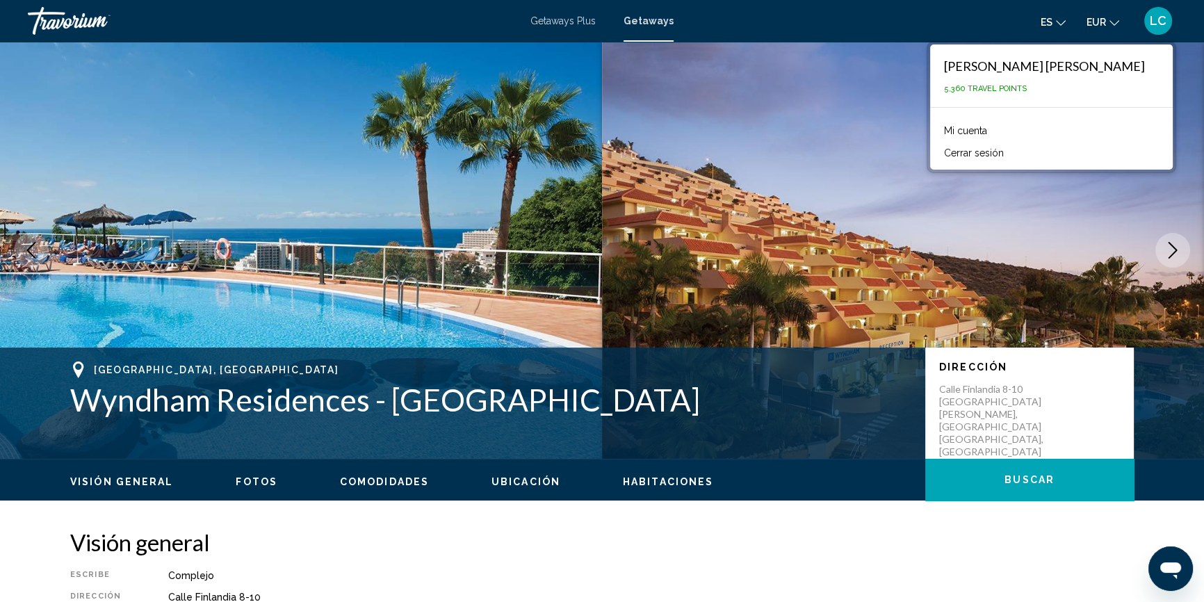
click at [962, 152] on button "Cerrar sesión" at bounding box center [974, 153] width 74 height 18
